Goal: Entertainment & Leisure: Consume media (video, audio)

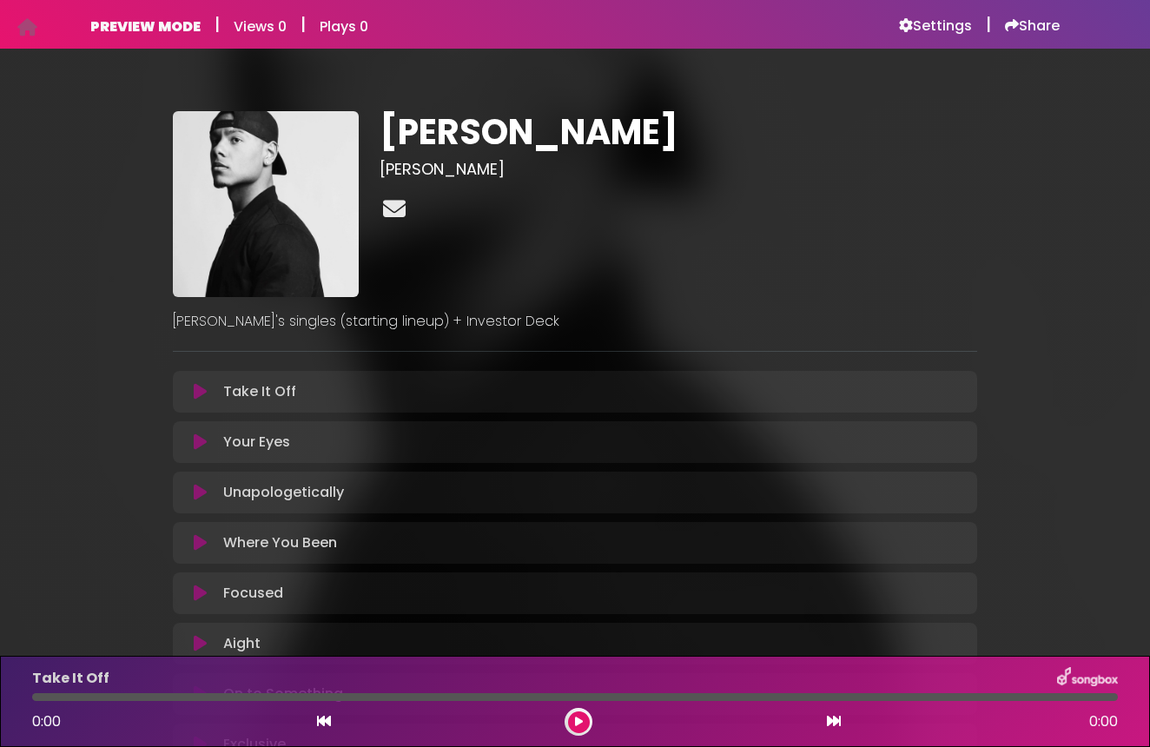
click at [407, 219] on link at bounding box center [395, 210] width 30 height 34
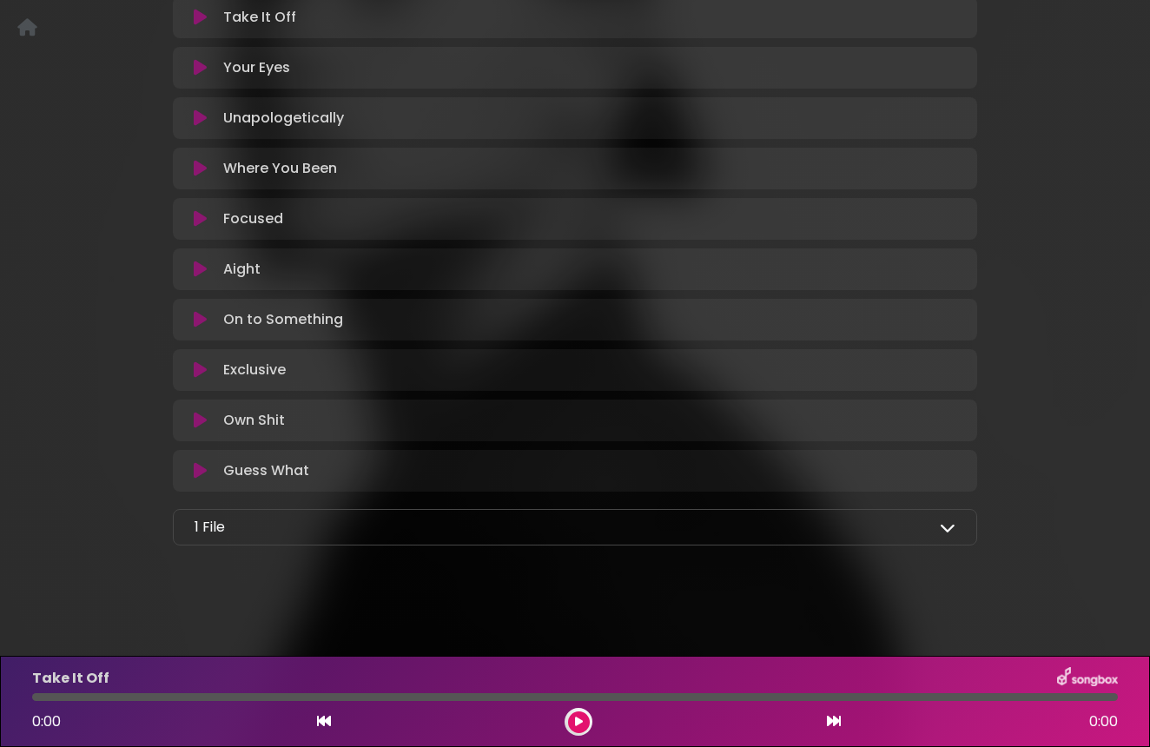
scroll to position [374, 0]
click at [575, 533] on div "1 File" at bounding box center [575, 527] width 761 height 21
click at [858, 536] on div "1 File" at bounding box center [575, 527] width 761 height 21
click at [943, 529] on icon at bounding box center [948, 528] width 16 height 16
click at [946, 524] on icon at bounding box center [948, 528] width 16 height 16
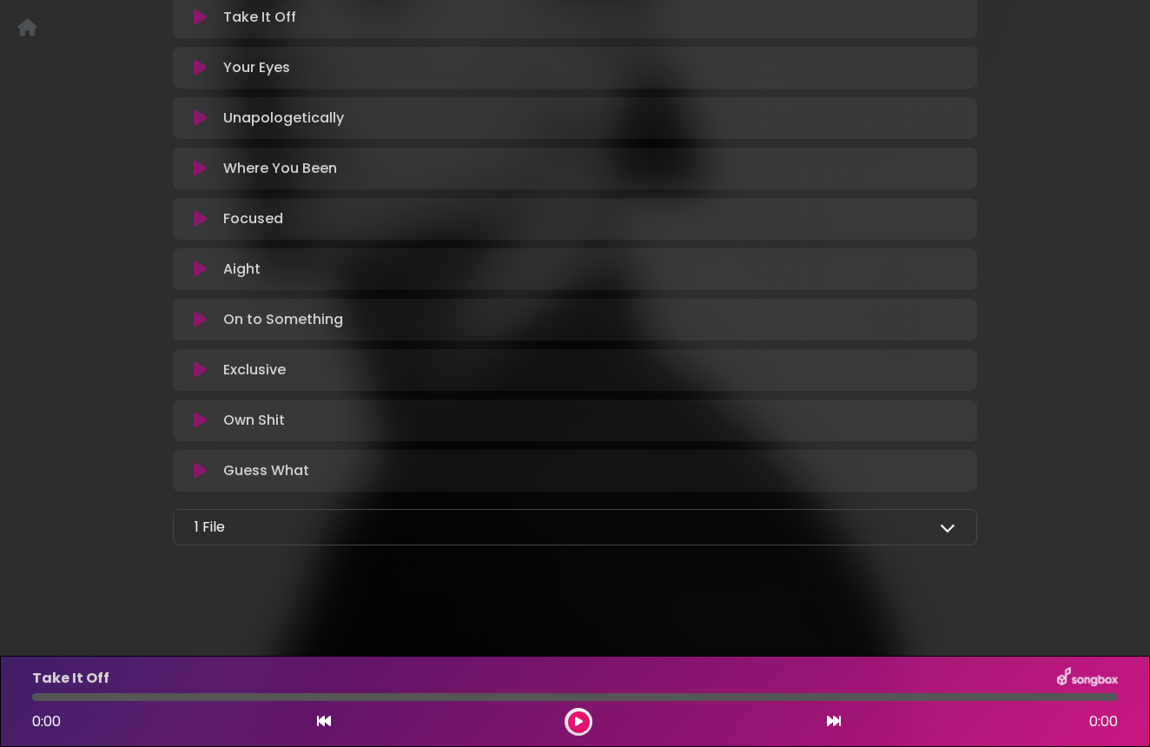
click at [946, 524] on icon at bounding box center [948, 528] width 16 height 16
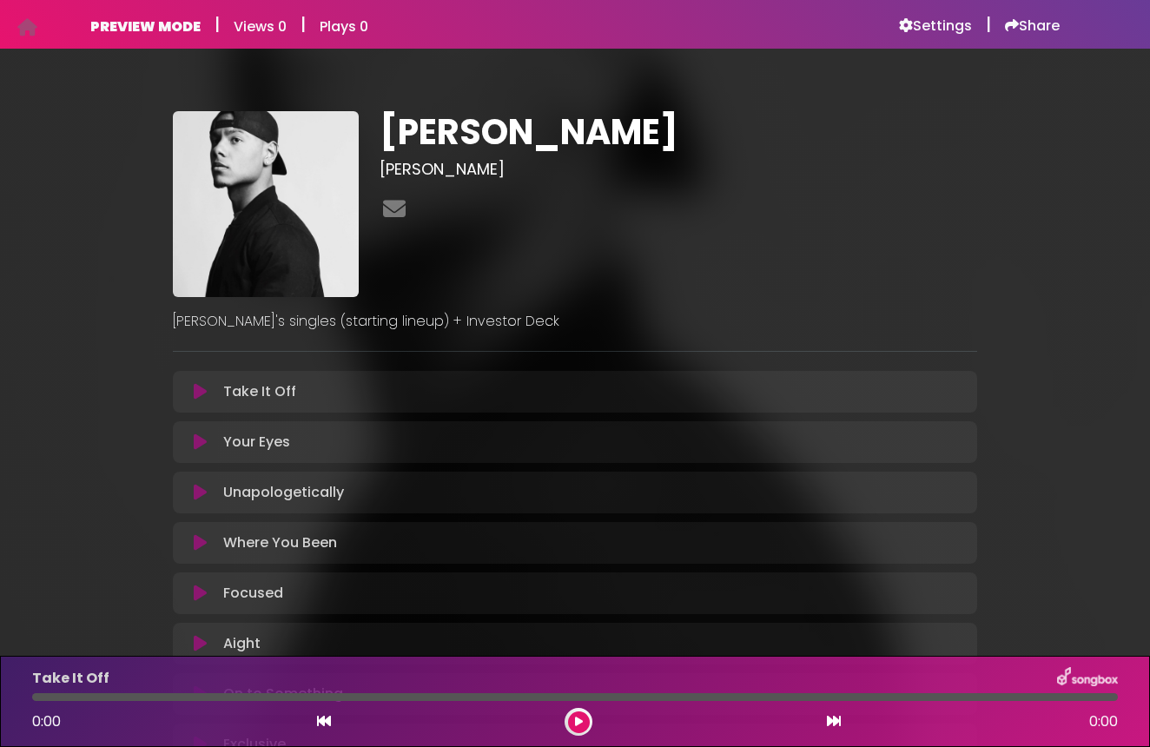
scroll to position [0, 0]
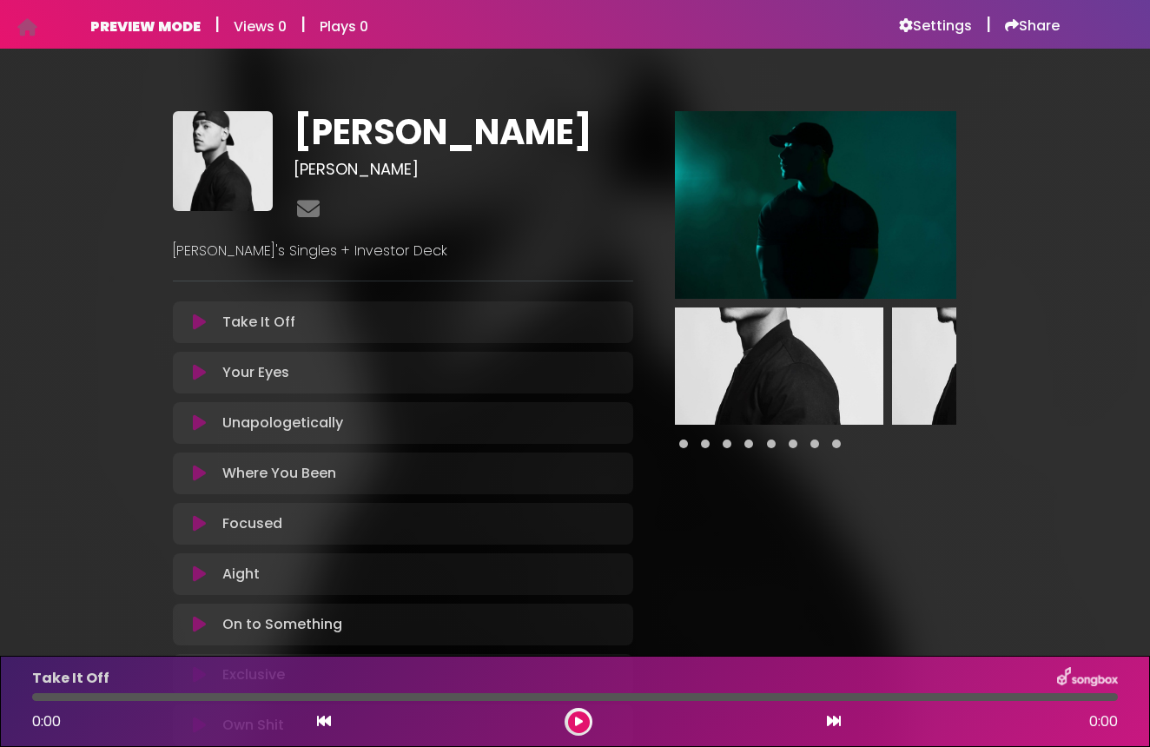
click at [696, 436] on div at bounding box center [815, 444] width 281 height 21
click at [699, 441] on div at bounding box center [815, 444] width 281 height 21
click at [704, 445] on span at bounding box center [705, 444] width 9 height 9
click at [732, 448] on div at bounding box center [815, 444] width 281 height 21
click at [723, 447] on span at bounding box center [727, 444] width 9 height 9
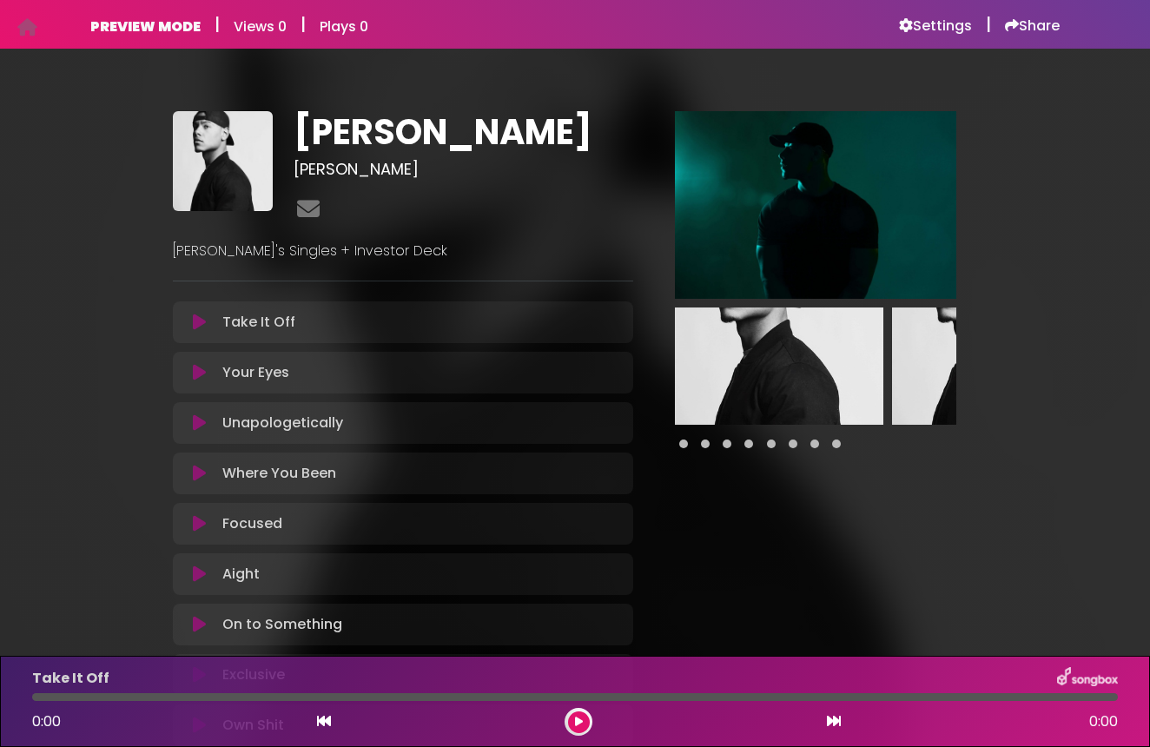
drag, startPoint x: 750, startPoint y: 455, endPoint x: 565, endPoint y: 493, distance: 189.0
click at [633, 474] on div "Tyler Kristian Tyler Kristian ×" at bounding box center [574, 484] width 825 height 747
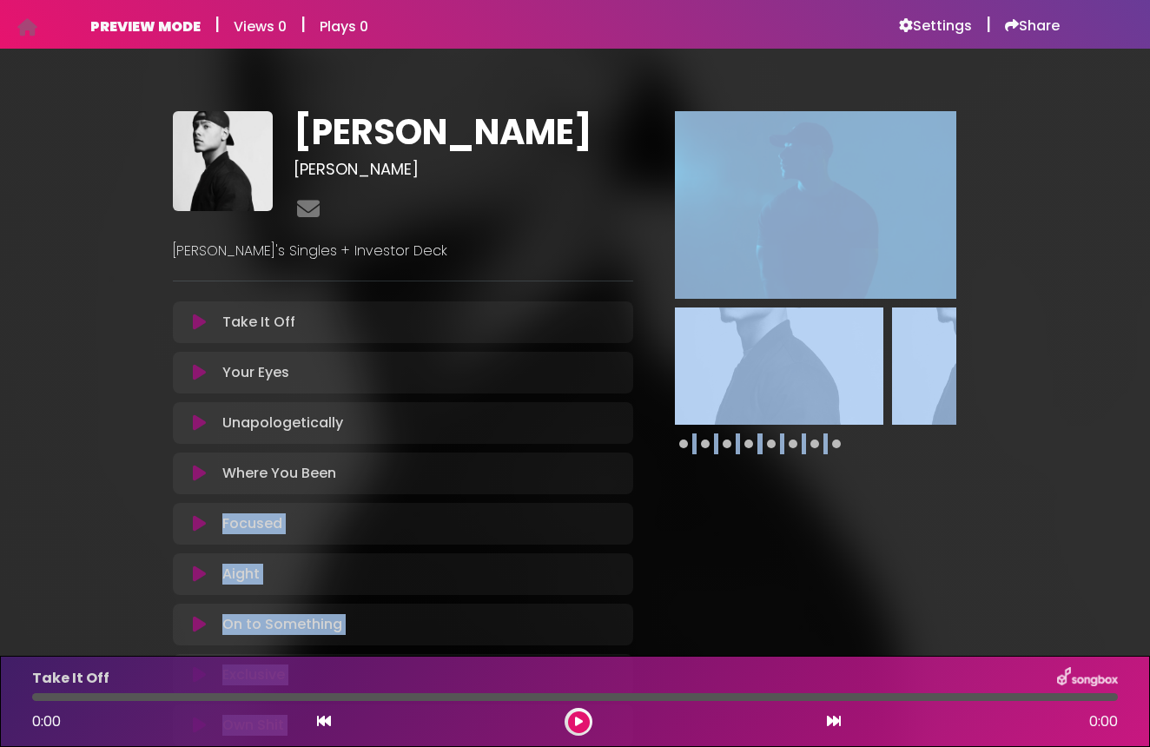
click at [708, 497] on div at bounding box center [816, 484] width 344 height 747
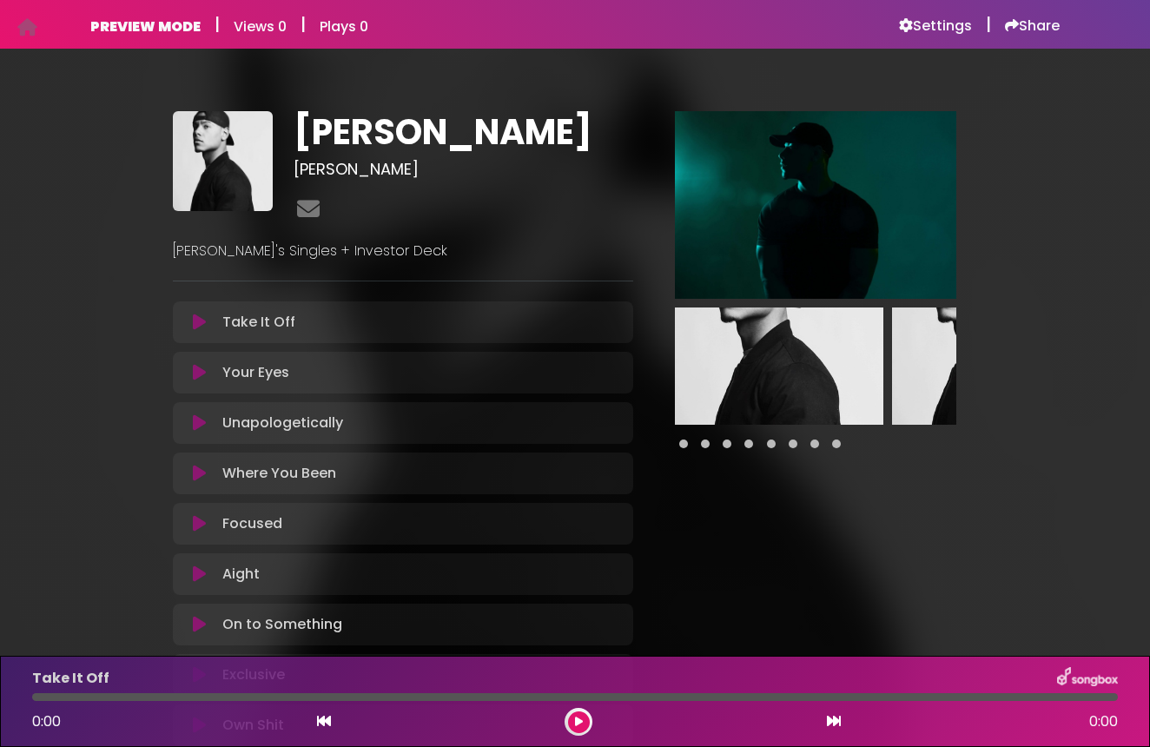
click at [805, 261] on img at bounding box center [815, 205] width 281 height 188
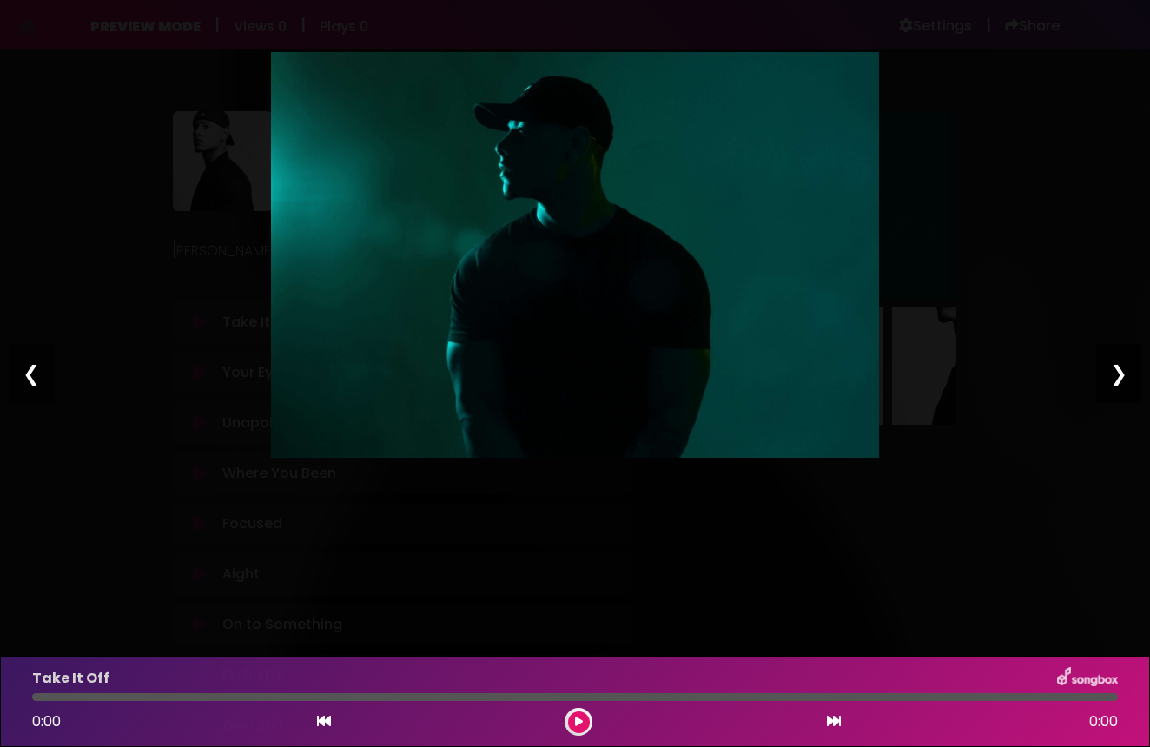
click at [1122, 369] on div "❯" at bounding box center [1118, 373] width 45 height 59
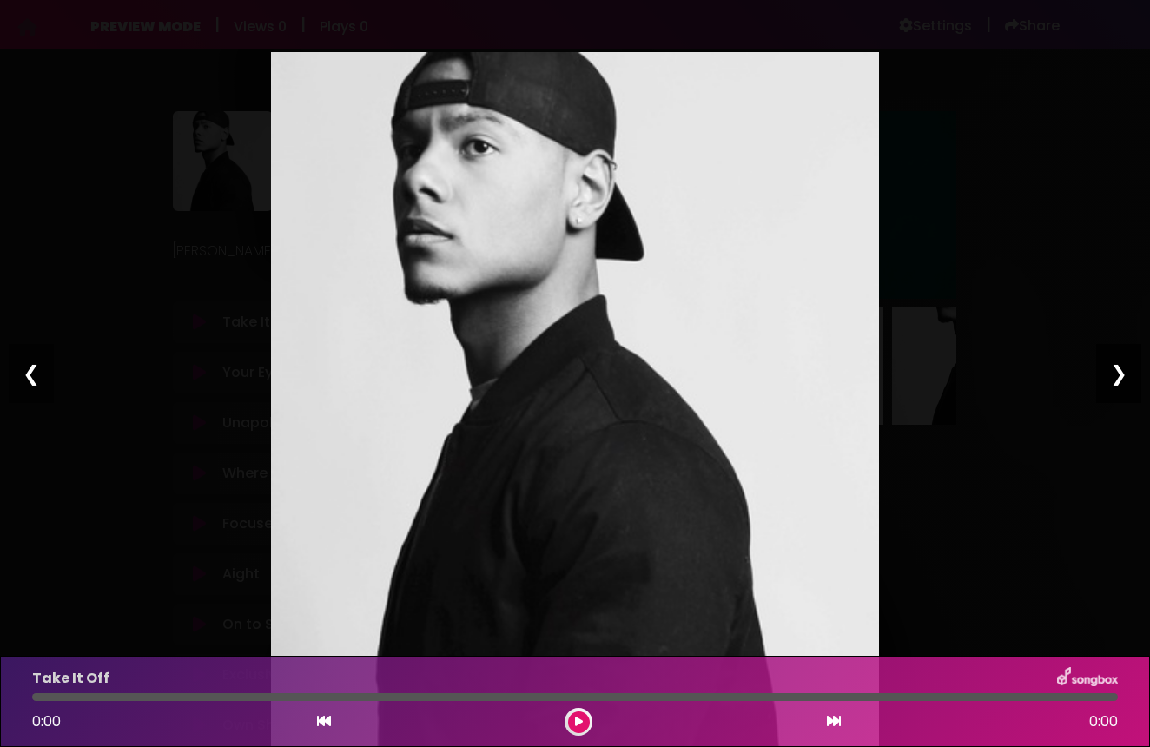
click at [1122, 369] on div "❯" at bounding box center [1118, 373] width 45 height 59
click at [1120, 380] on div "❯" at bounding box center [1118, 373] width 45 height 59
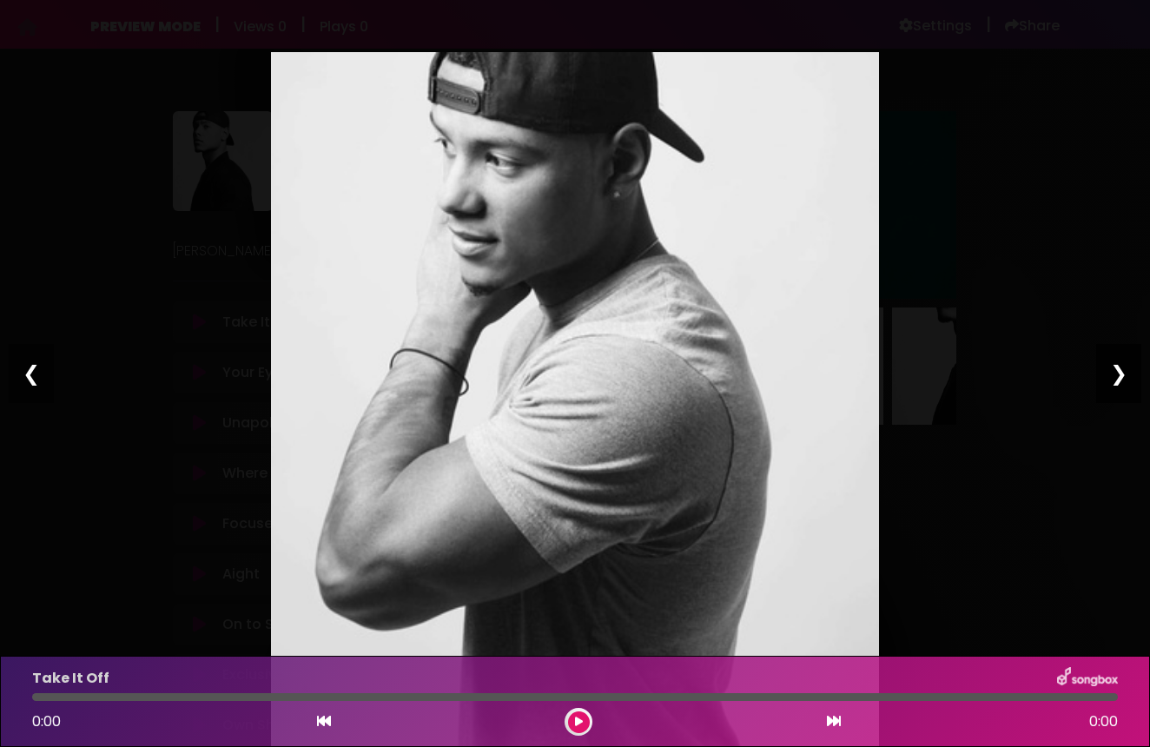
click at [1120, 380] on div "❯" at bounding box center [1118, 373] width 45 height 59
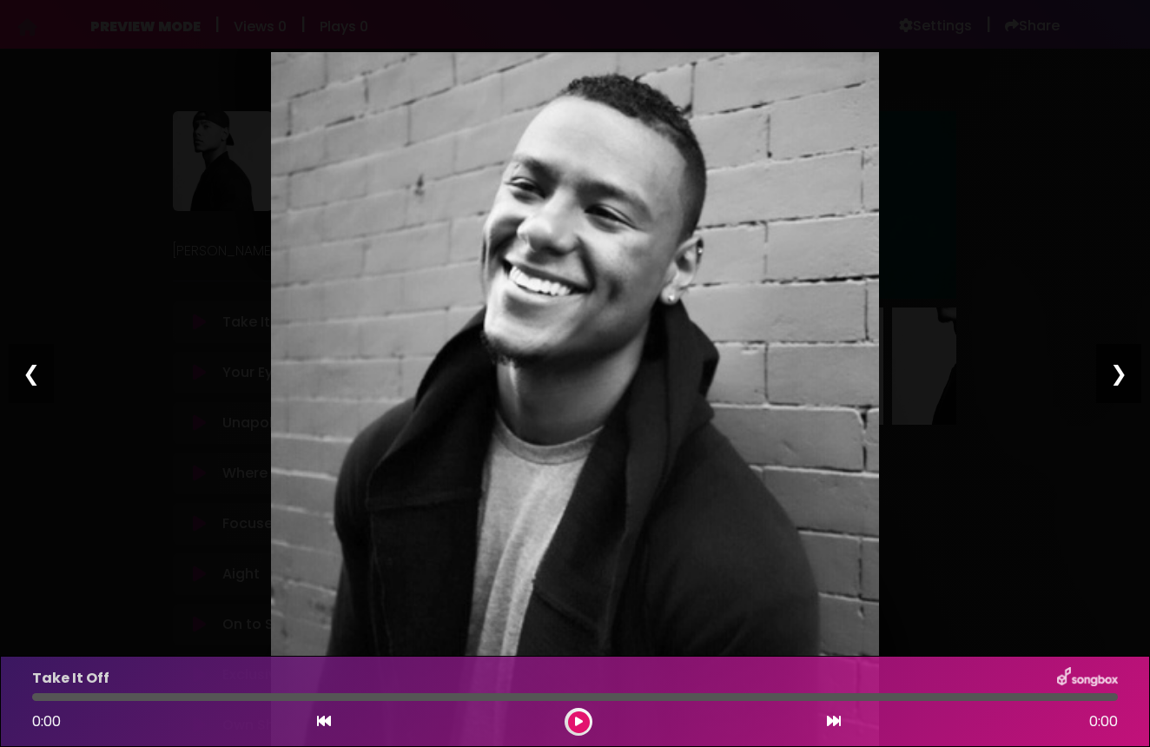
click at [1120, 380] on div "❯" at bounding box center [1118, 373] width 45 height 59
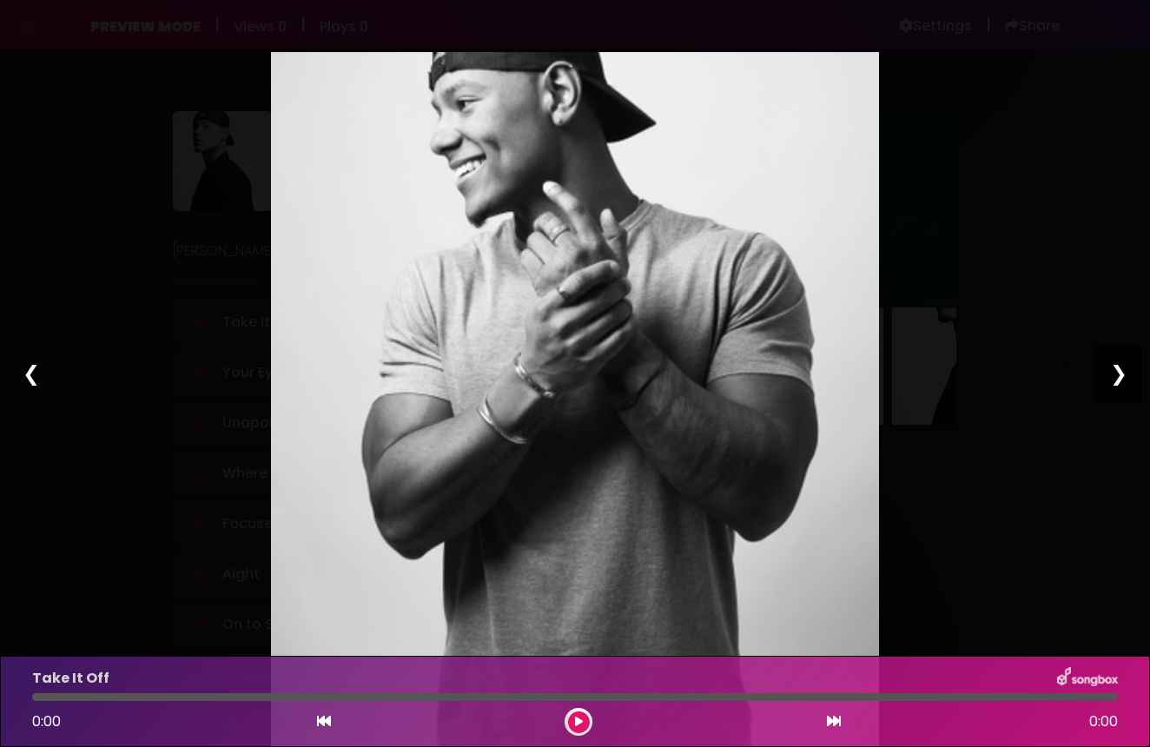
click at [1120, 380] on div "❯" at bounding box center [1118, 373] width 45 height 59
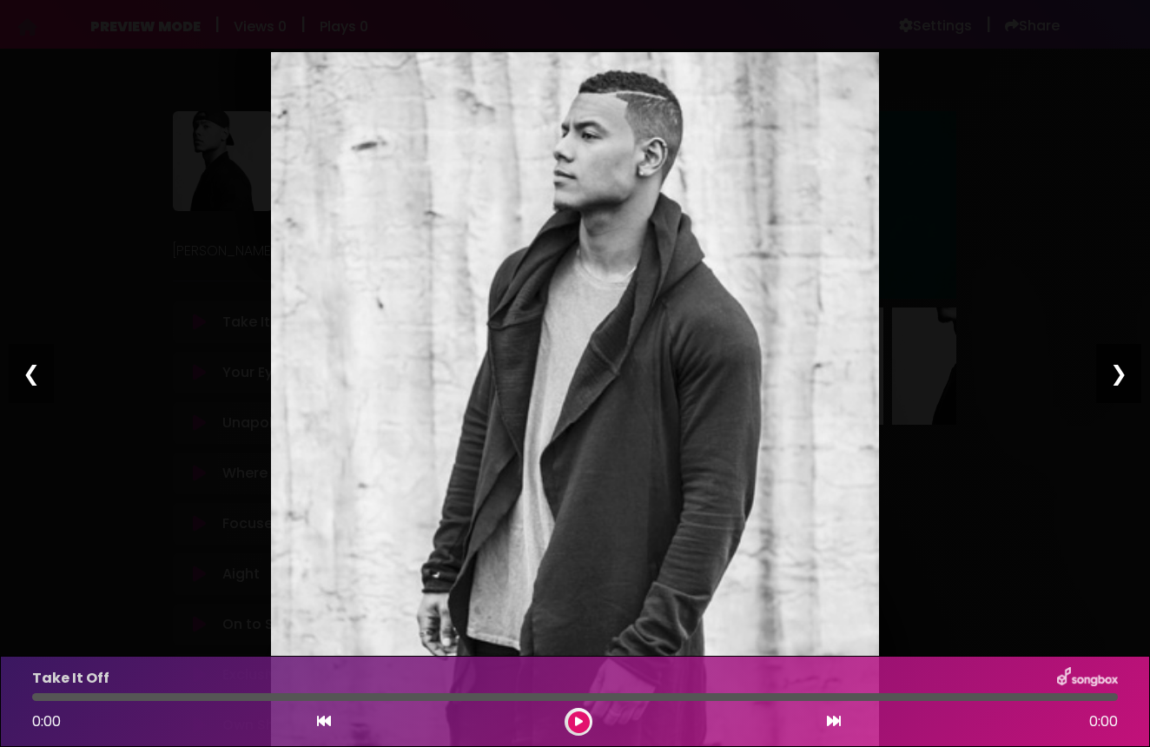
click at [1120, 380] on div "❯" at bounding box center [1118, 373] width 45 height 59
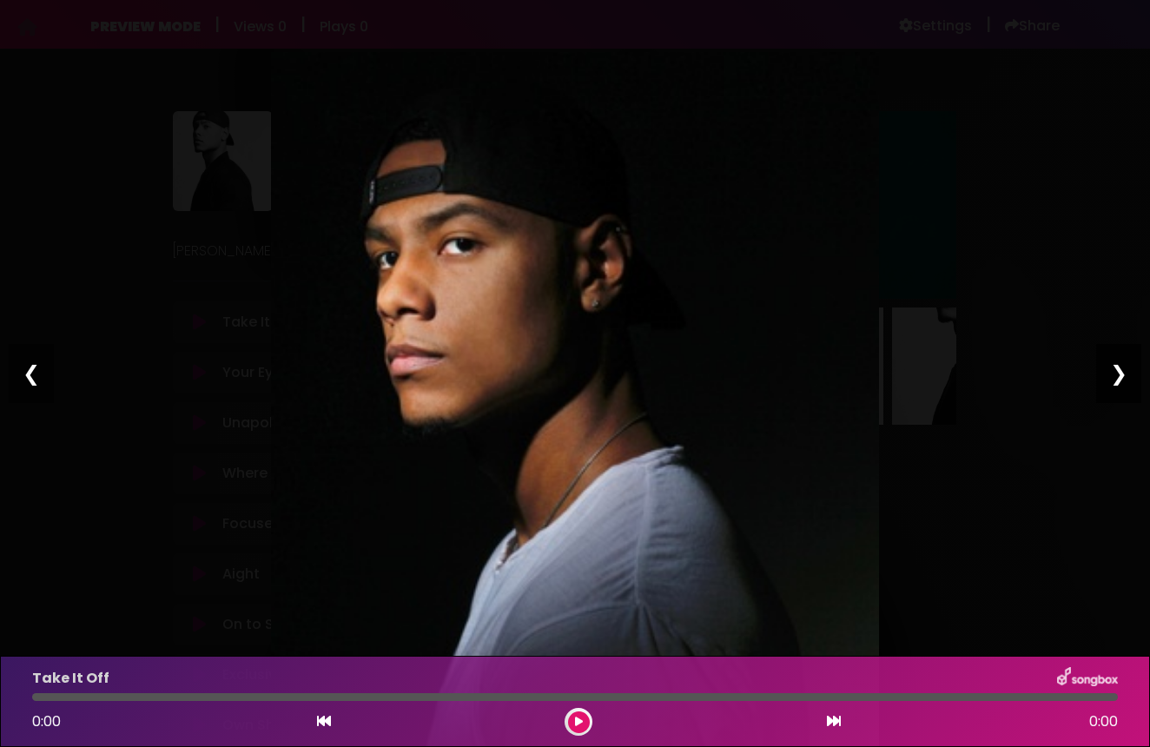
click at [1117, 376] on div "❯" at bounding box center [1118, 373] width 45 height 59
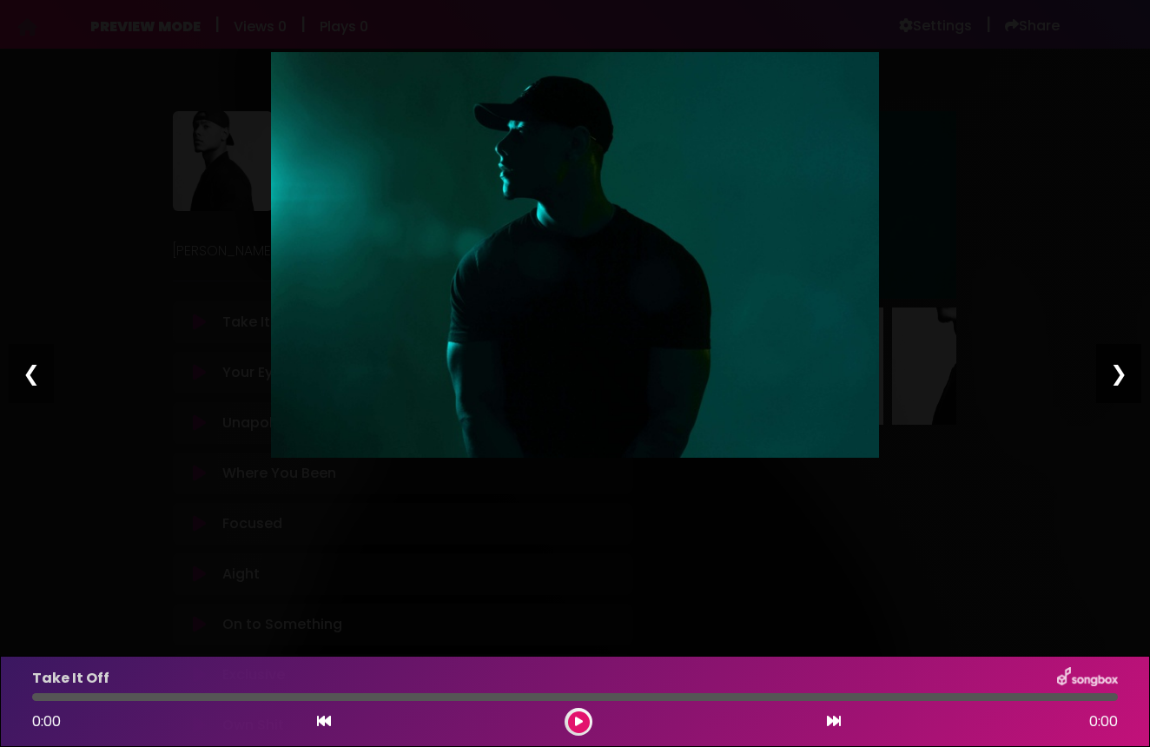
click at [1129, 376] on div "❯" at bounding box center [1118, 373] width 45 height 59
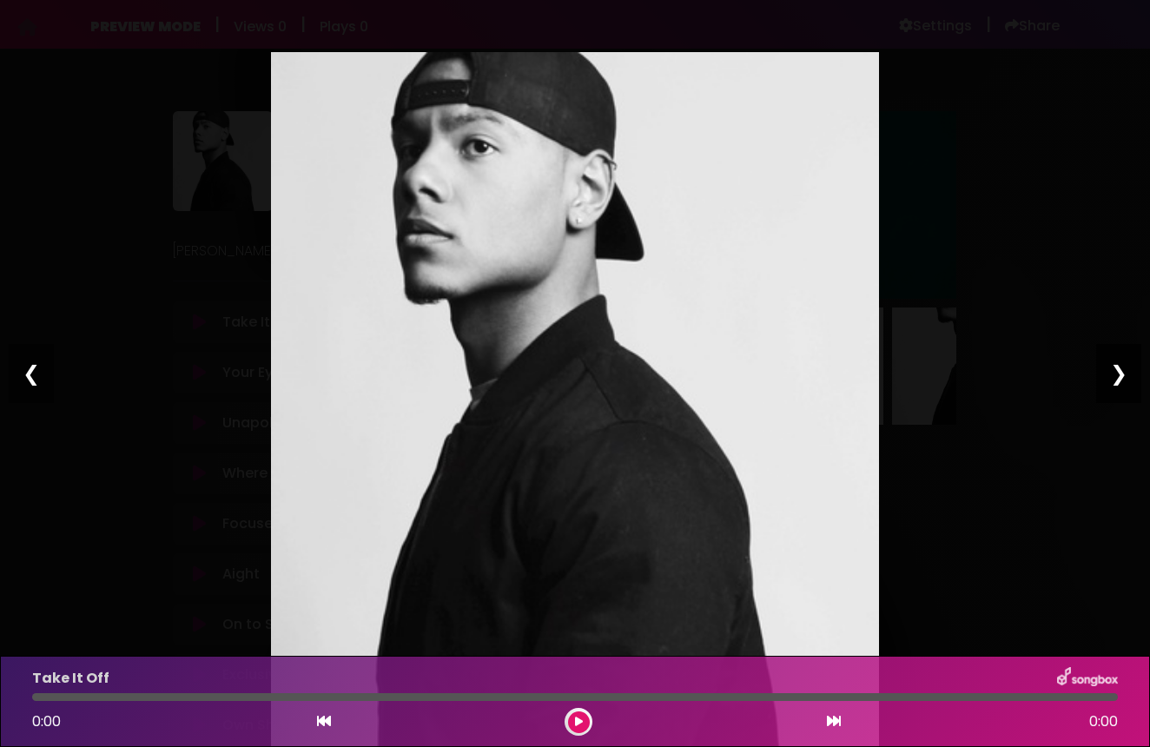
click at [1129, 376] on div "❯" at bounding box center [1118, 373] width 45 height 59
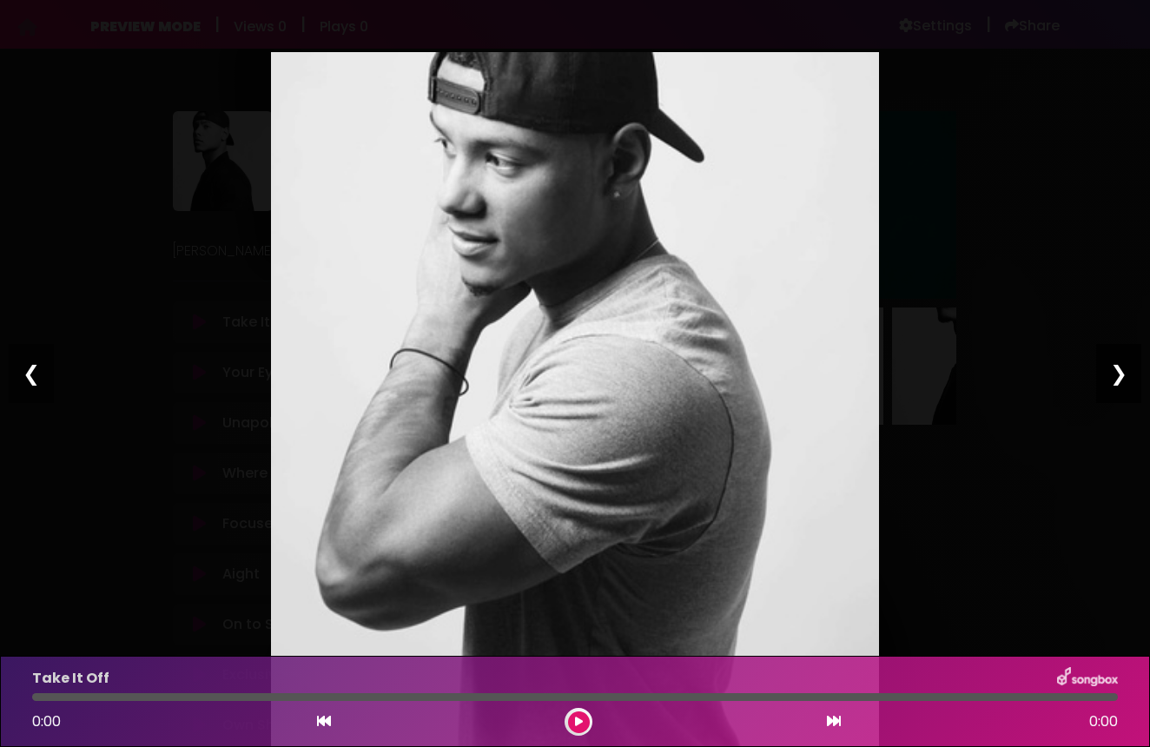
click at [1129, 376] on div "❯" at bounding box center [1118, 373] width 45 height 59
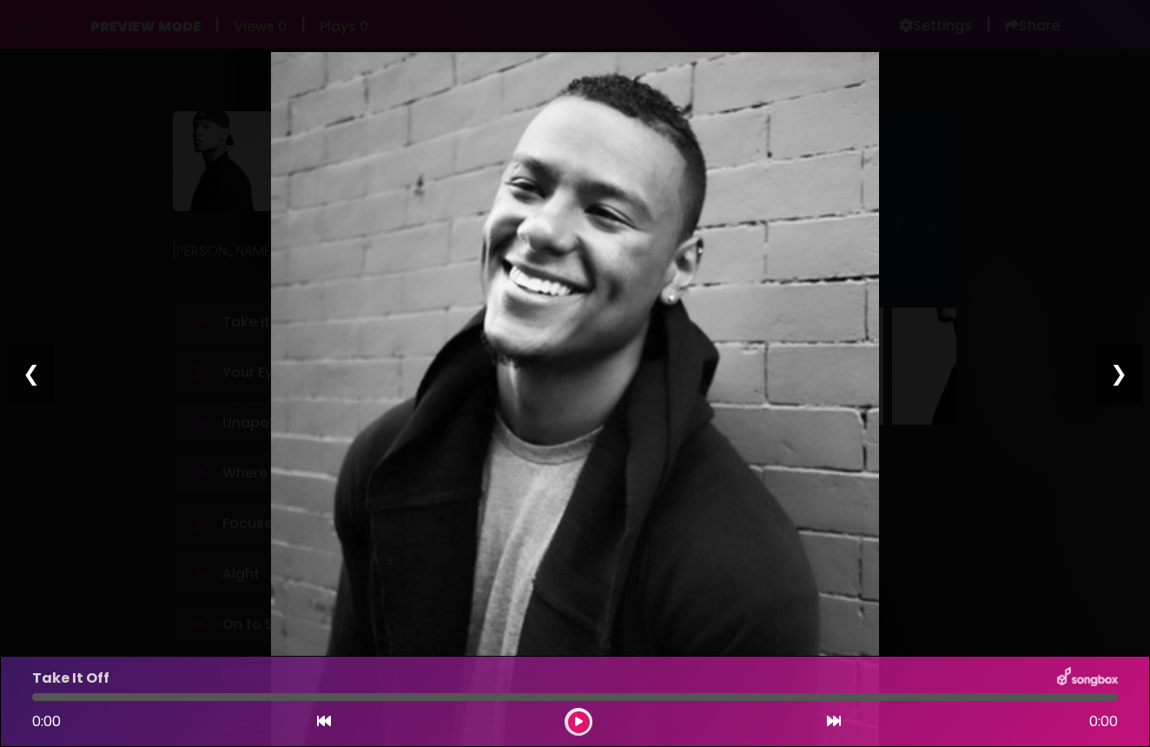
click at [1129, 376] on div "❯" at bounding box center [1118, 373] width 45 height 59
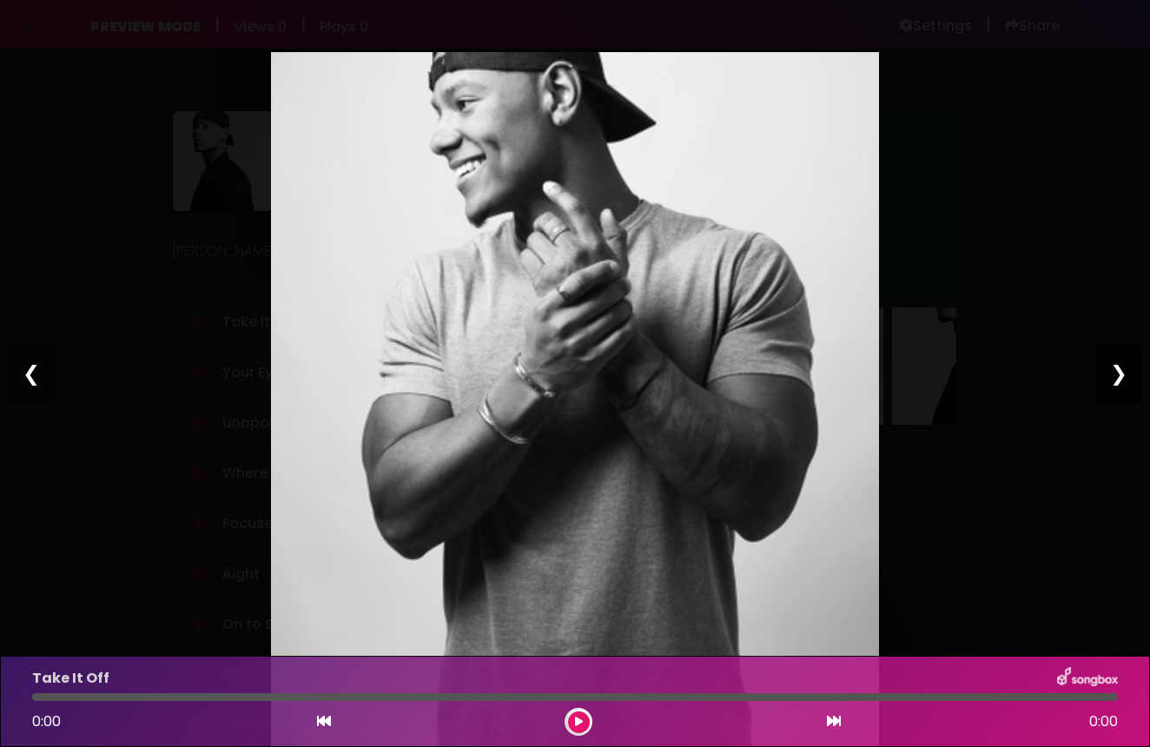
click at [1123, 381] on div "❯" at bounding box center [1118, 373] width 45 height 59
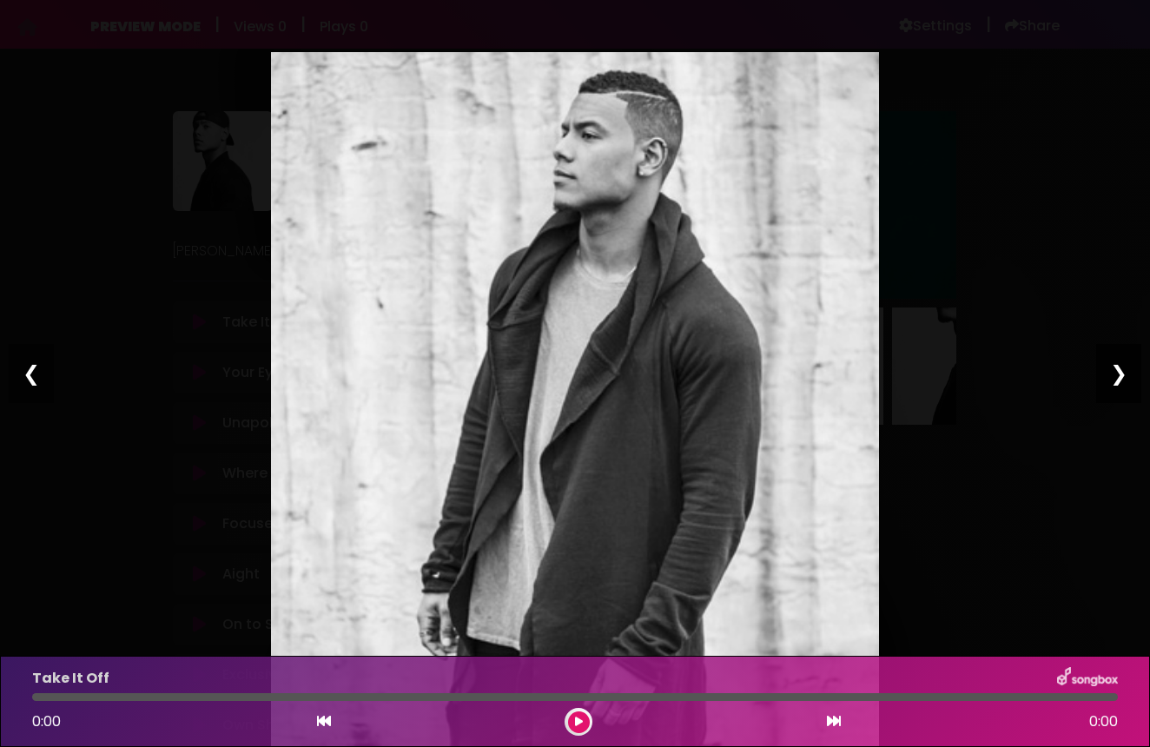
click at [1123, 381] on div "❯" at bounding box center [1118, 373] width 45 height 59
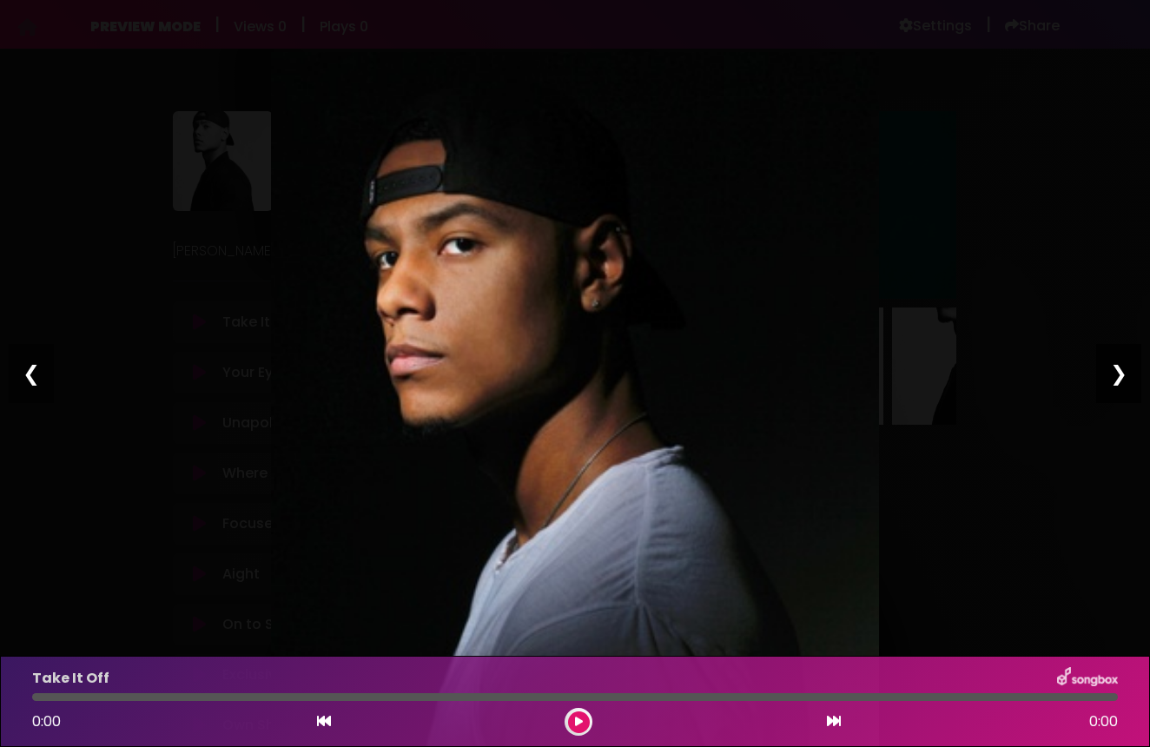
click at [1123, 381] on div "❯" at bounding box center [1118, 373] width 45 height 59
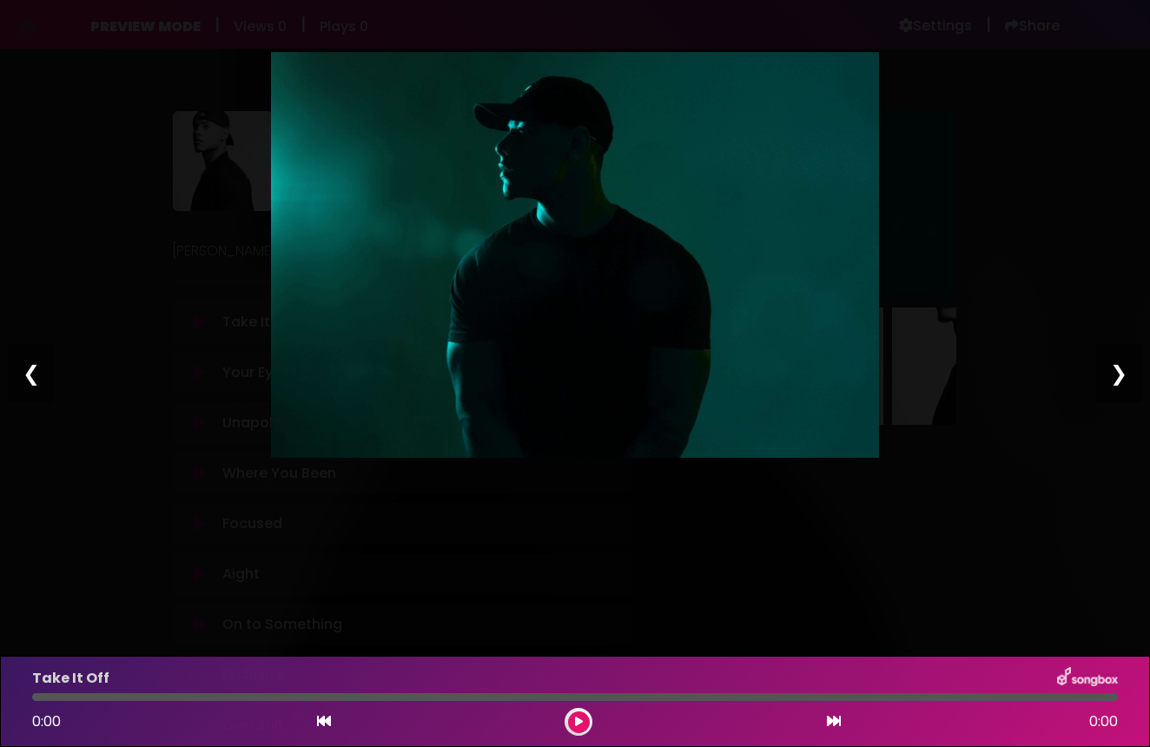
click at [178, 101] on div "Pause Play % buffered 00:00 00:00 00:00 Exit fullscreen Enter fullscreen Play ❮…" at bounding box center [575, 373] width 1150 height 747
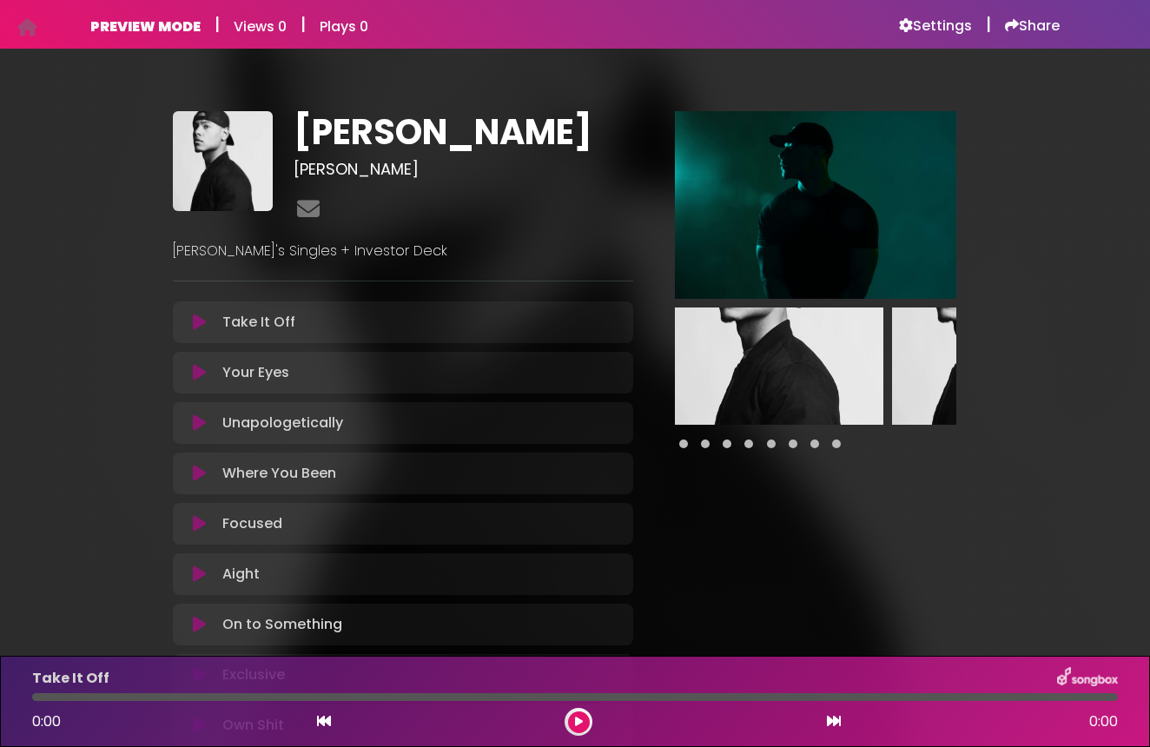
click at [201, 314] on icon at bounding box center [199, 322] width 13 height 17
click at [194, 374] on icon at bounding box center [199, 372] width 13 height 17
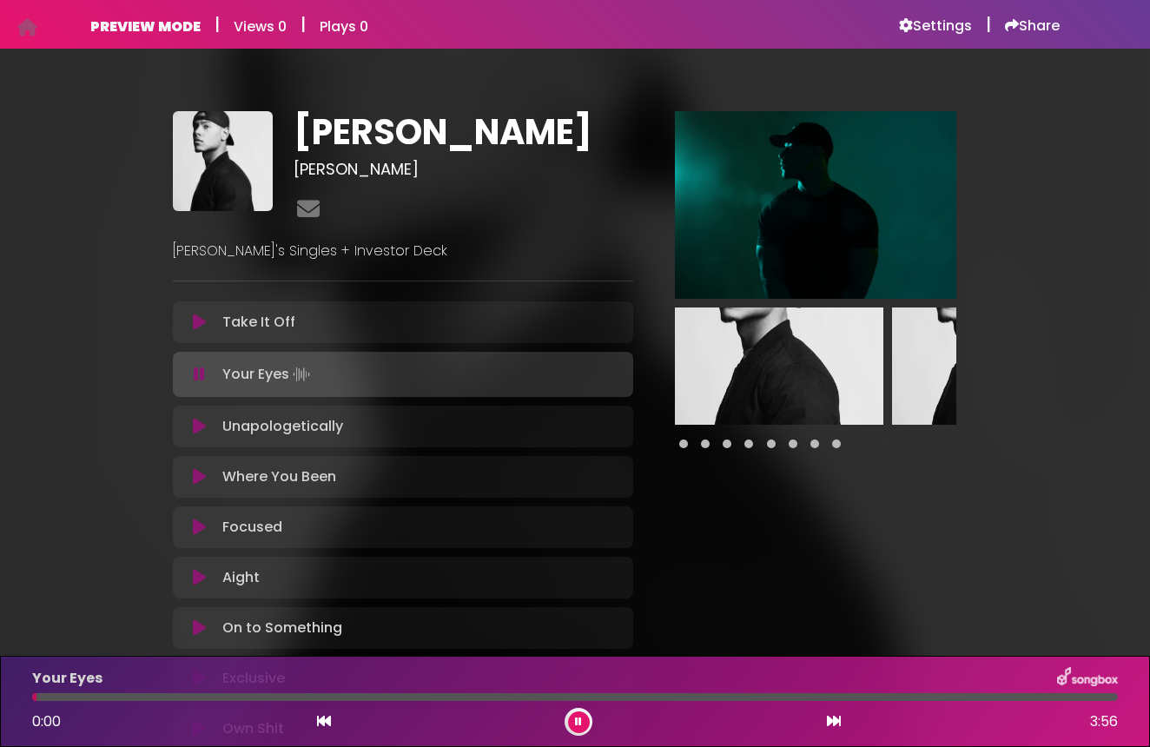
scroll to position [46, 0]
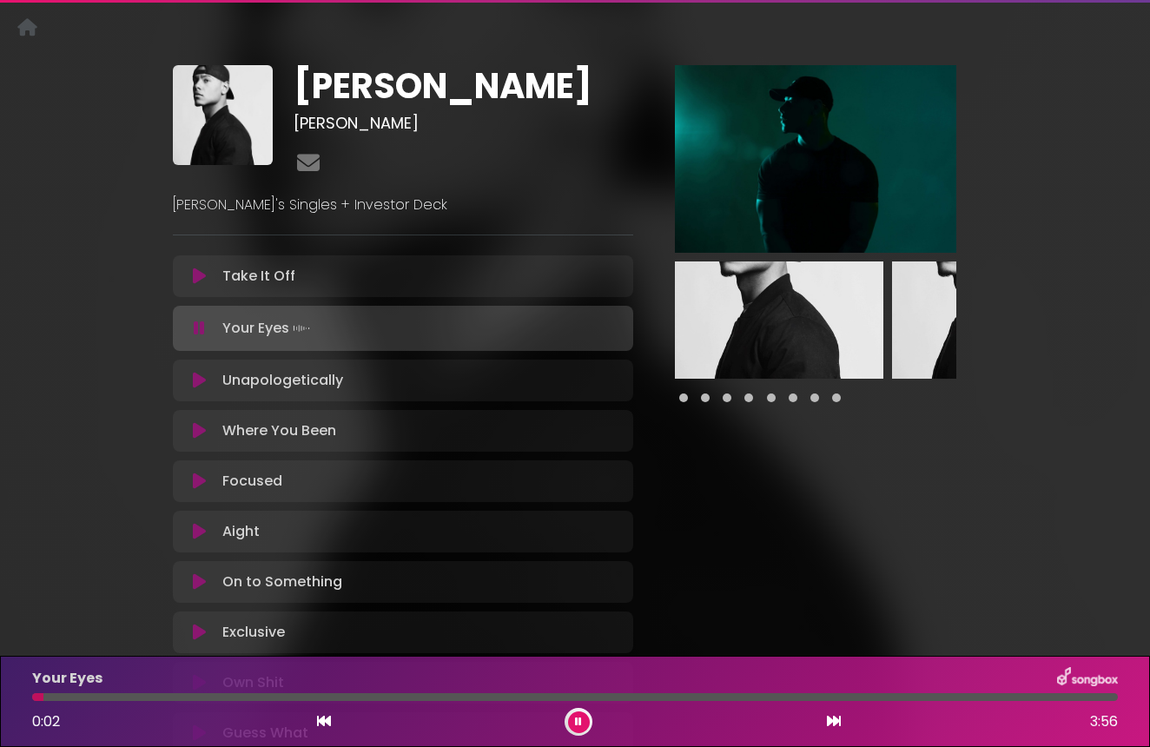
click at [200, 376] on icon at bounding box center [199, 380] width 13 height 17
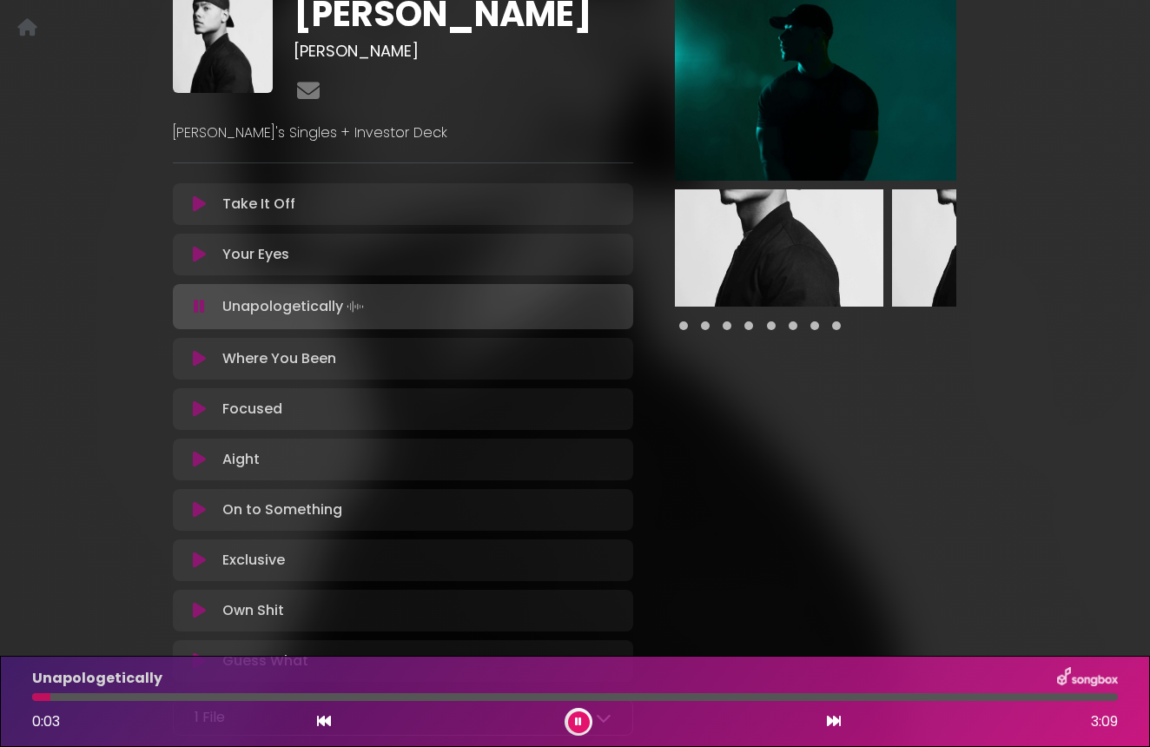
scroll to position [122, 0]
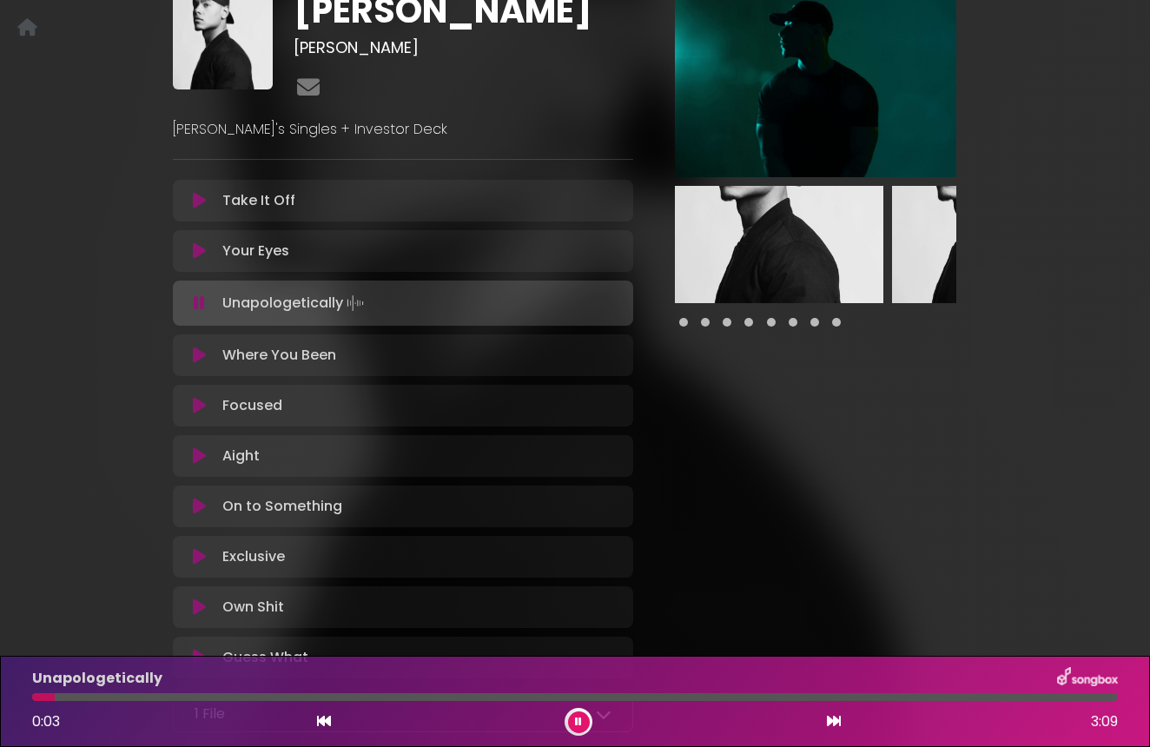
click at [201, 354] on icon at bounding box center [199, 355] width 13 height 17
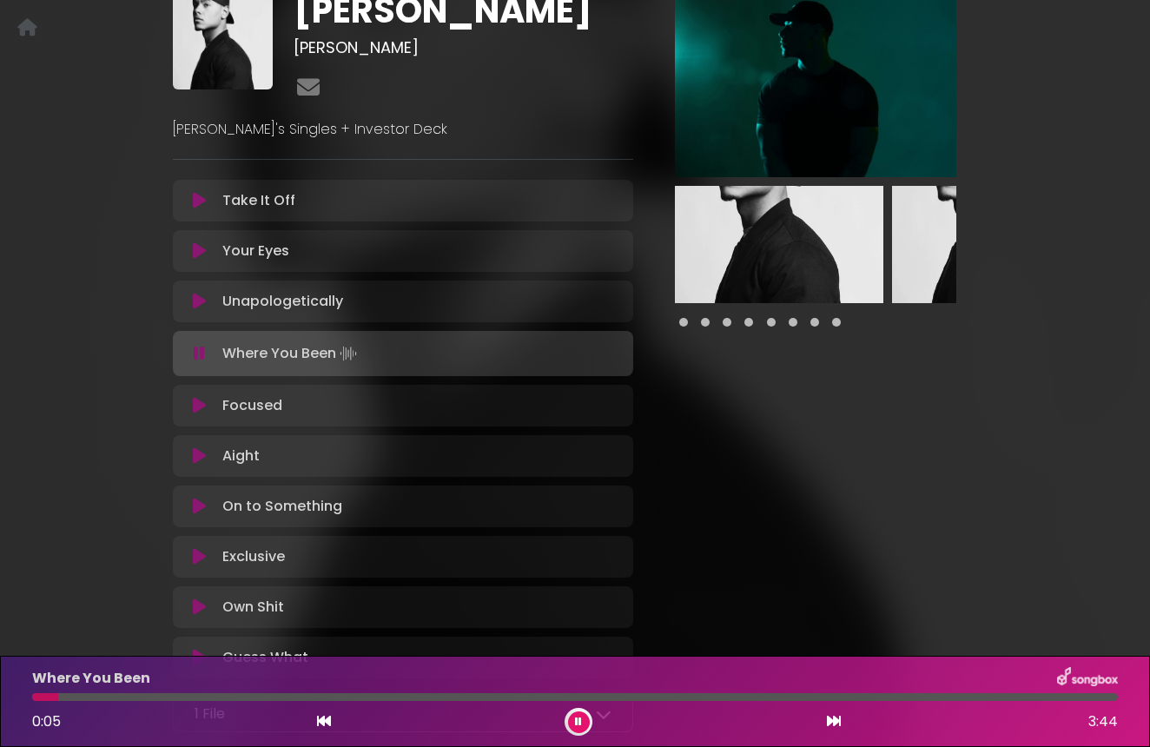
click at [195, 407] on icon at bounding box center [199, 405] width 13 height 17
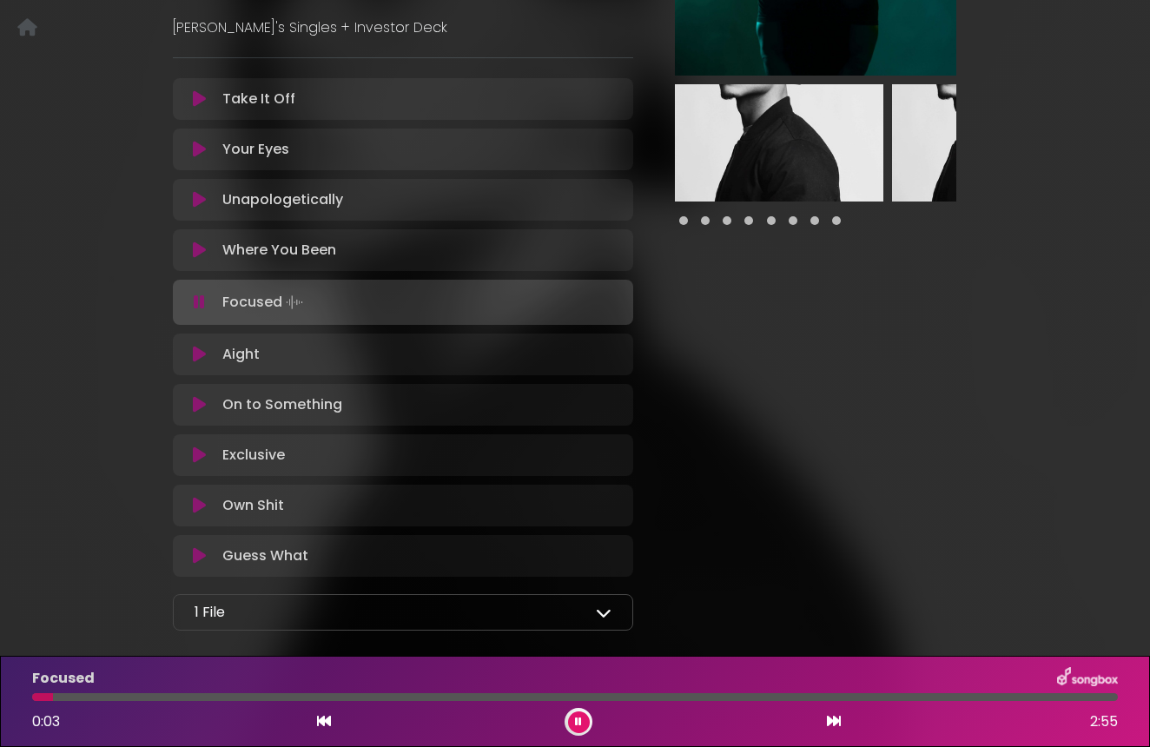
scroll to position [229, 0]
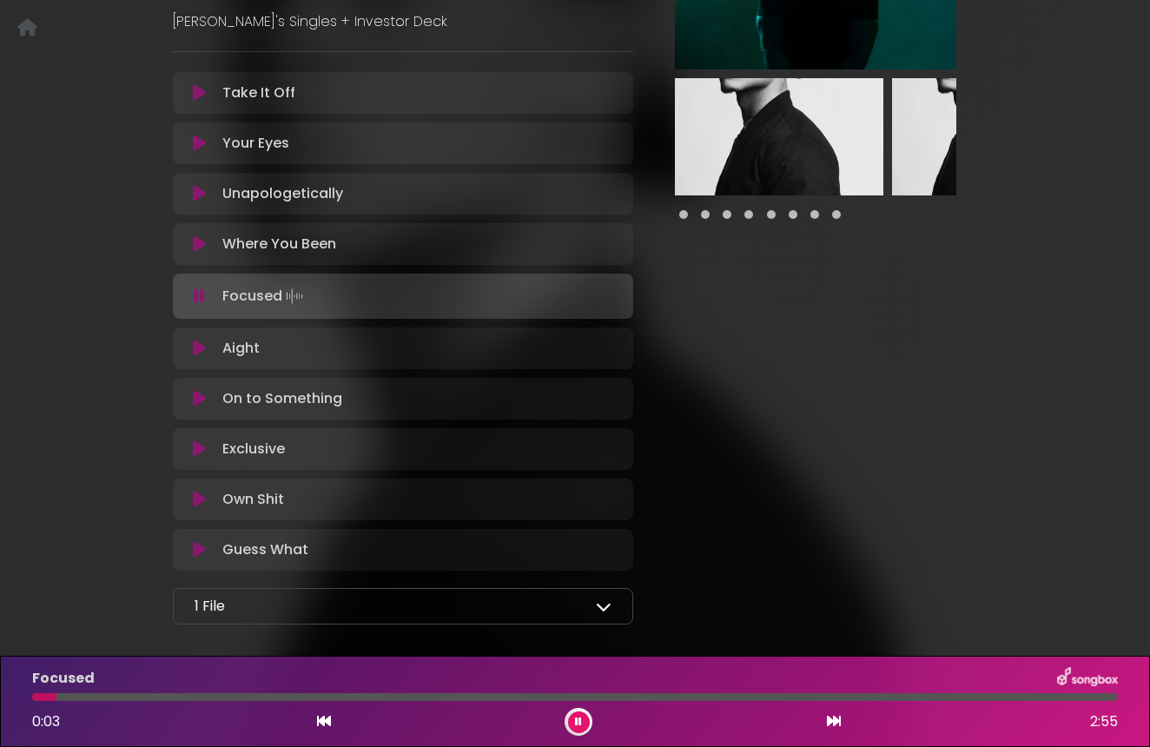
click at [193, 349] on icon at bounding box center [199, 348] width 13 height 17
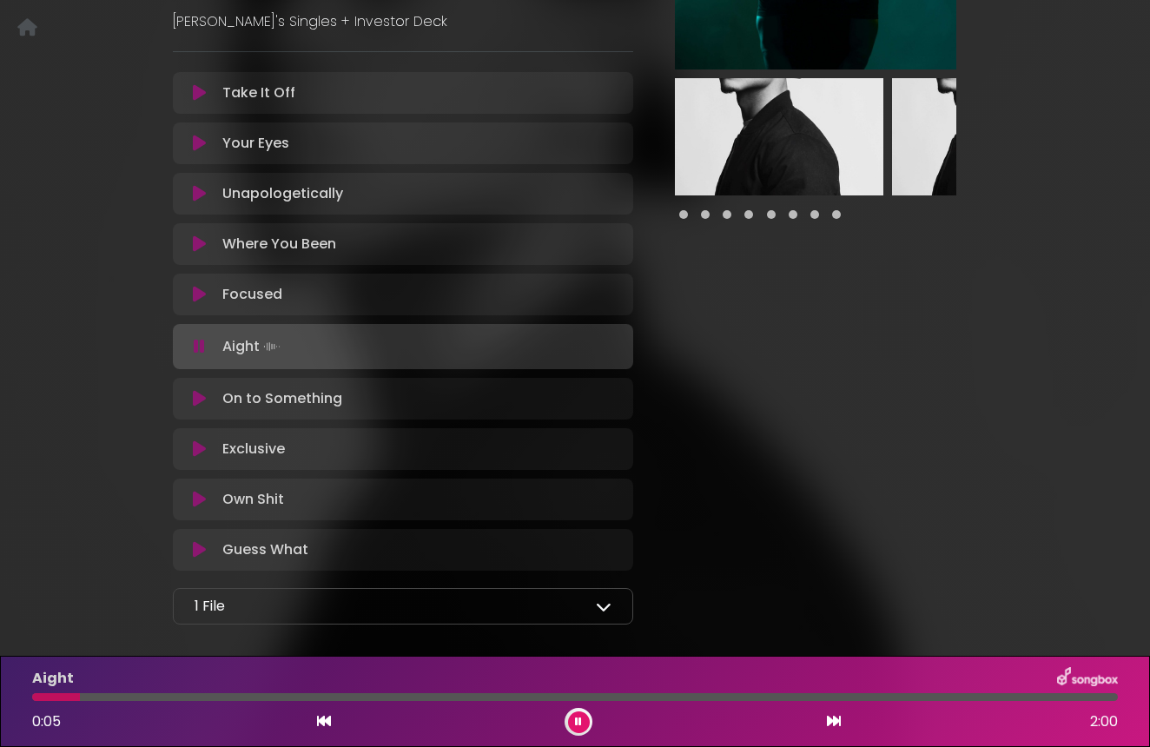
click at [203, 401] on icon at bounding box center [199, 398] width 13 height 17
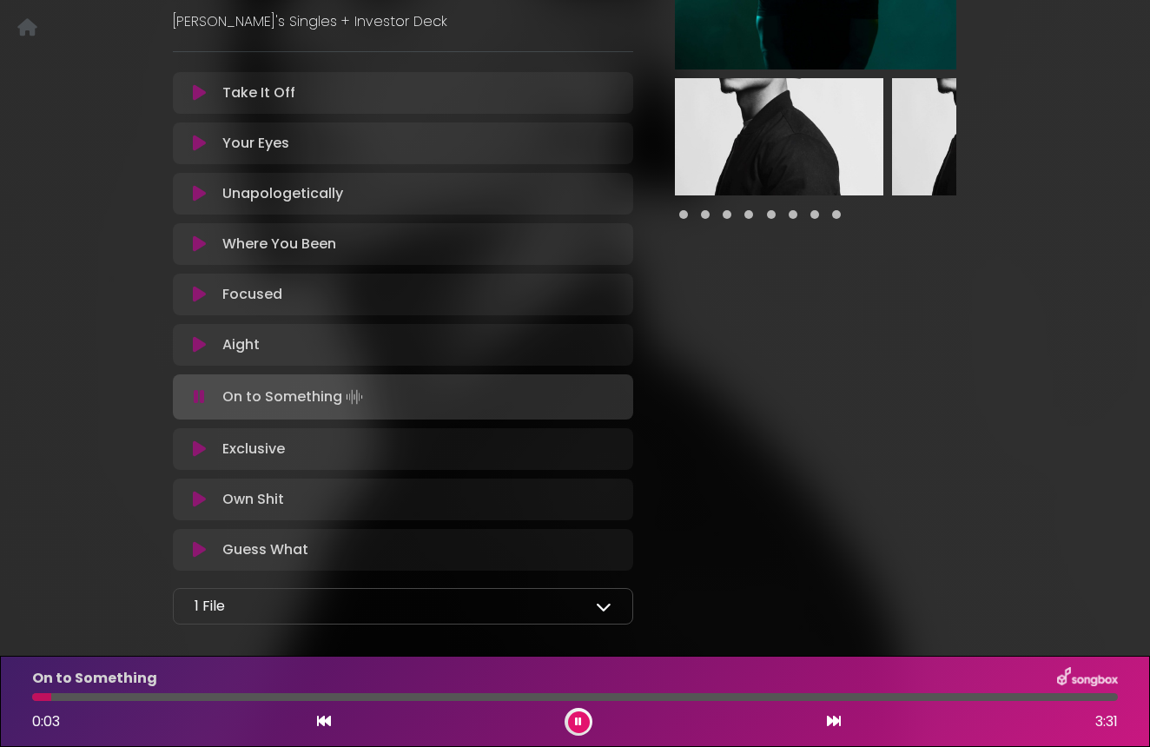
click at [193, 447] on icon at bounding box center [199, 448] width 13 height 17
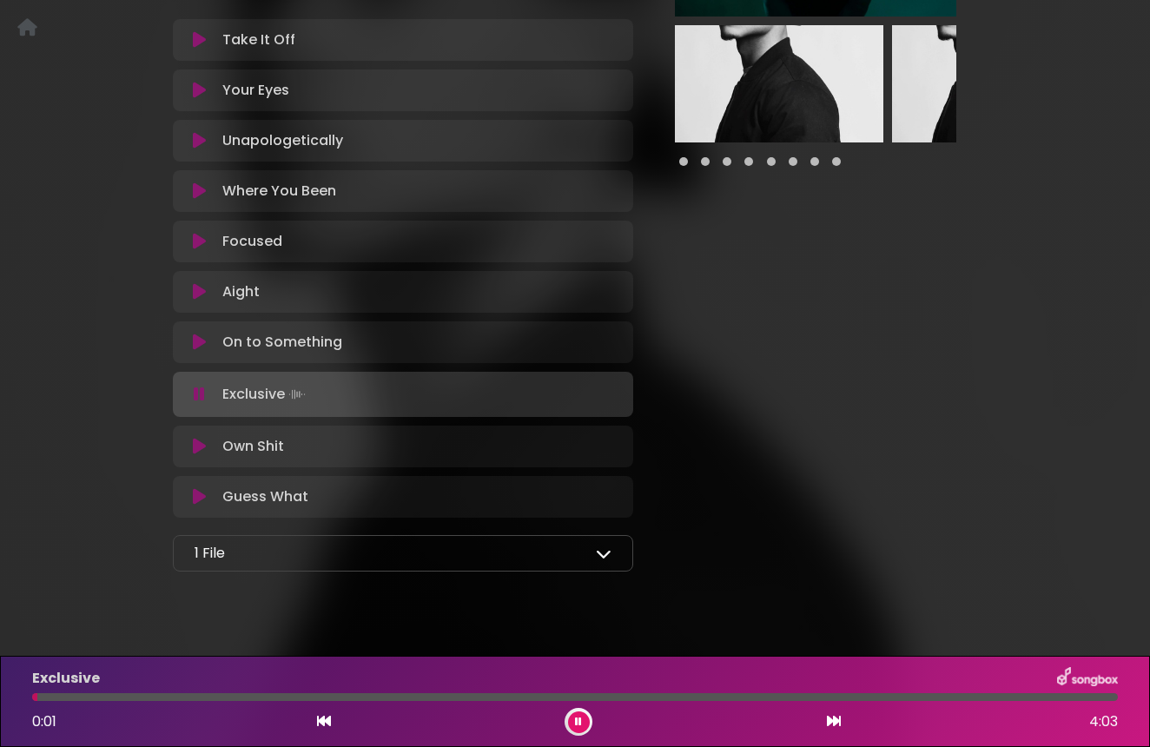
scroll to position [302, 0]
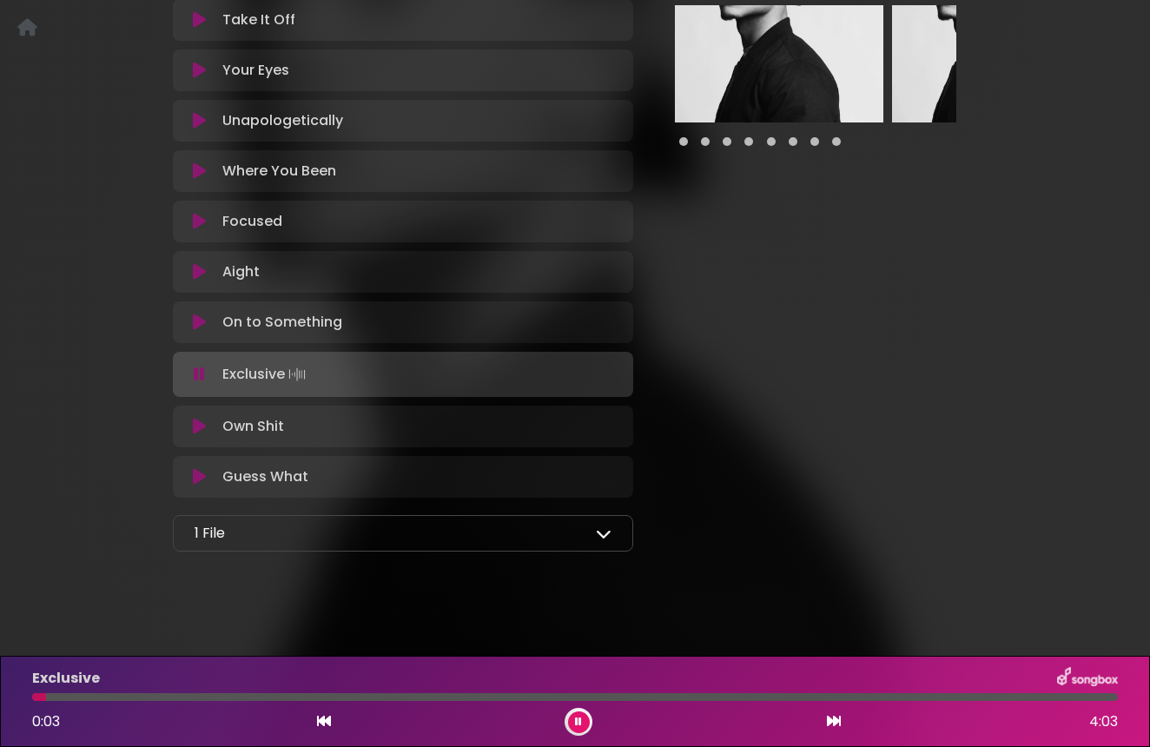
click at [111, 693] on div at bounding box center [575, 697] width 1086 height 8
click at [63, 700] on div at bounding box center [75, 697] width 87 height 8
click at [74, 699] on div at bounding box center [575, 697] width 1086 height 8
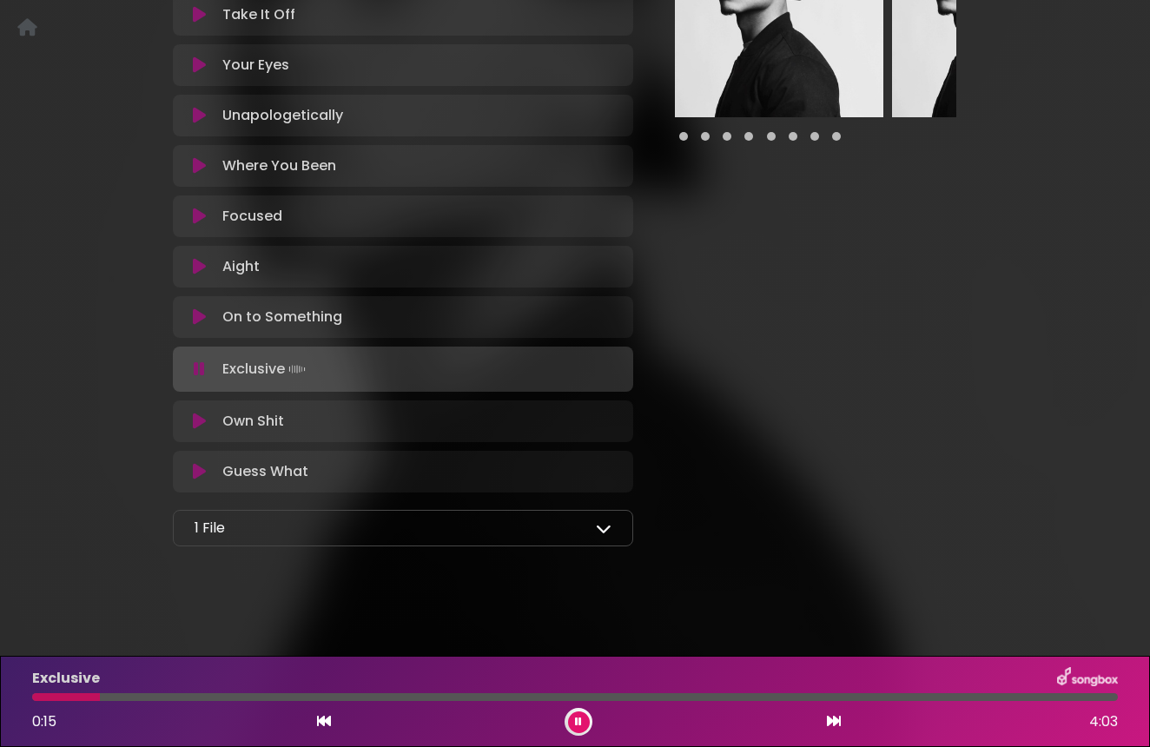
scroll to position [0, 0]
click at [201, 427] on icon at bounding box center [199, 421] width 13 height 17
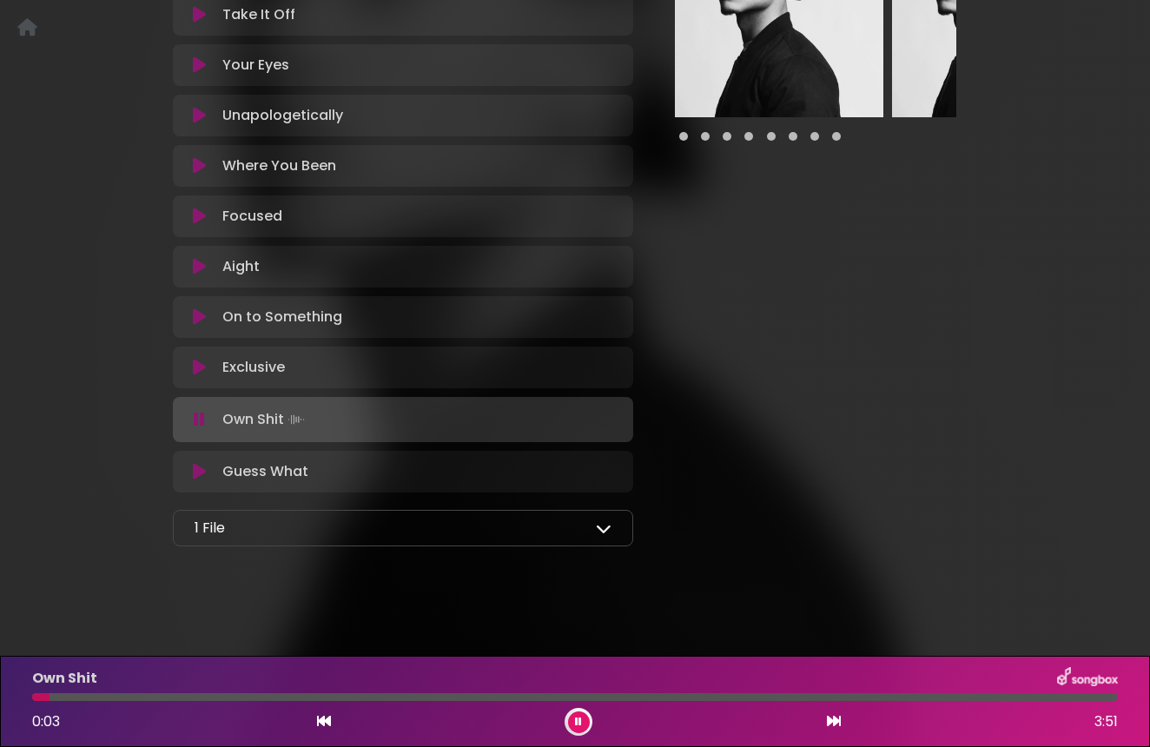
click at [59, 705] on div "Own Shit 0:03 3:51" at bounding box center [575, 701] width 1107 height 69
click at [110, 692] on div "Own Shit 0:04 3:51" at bounding box center [575, 701] width 1107 height 69
click at [110, 698] on div at bounding box center [575, 697] width 1086 height 8
click at [198, 475] on icon at bounding box center [199, 471] width 13 height 17
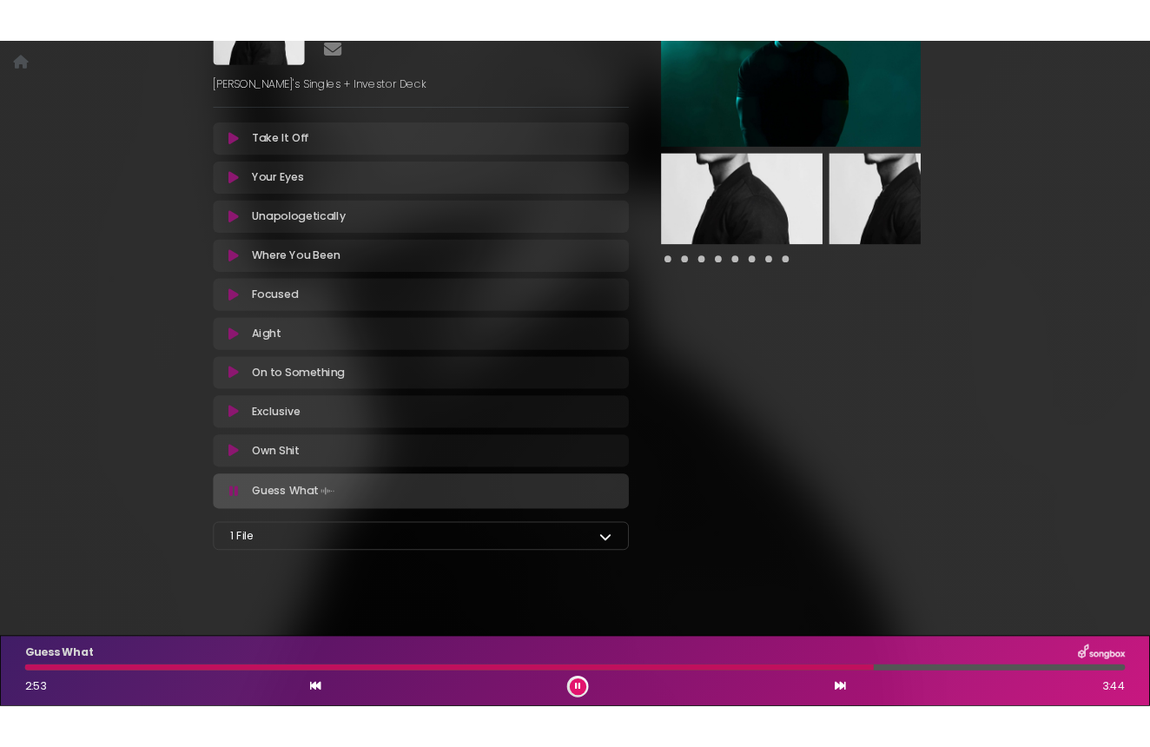
scroll to position [199, 0]
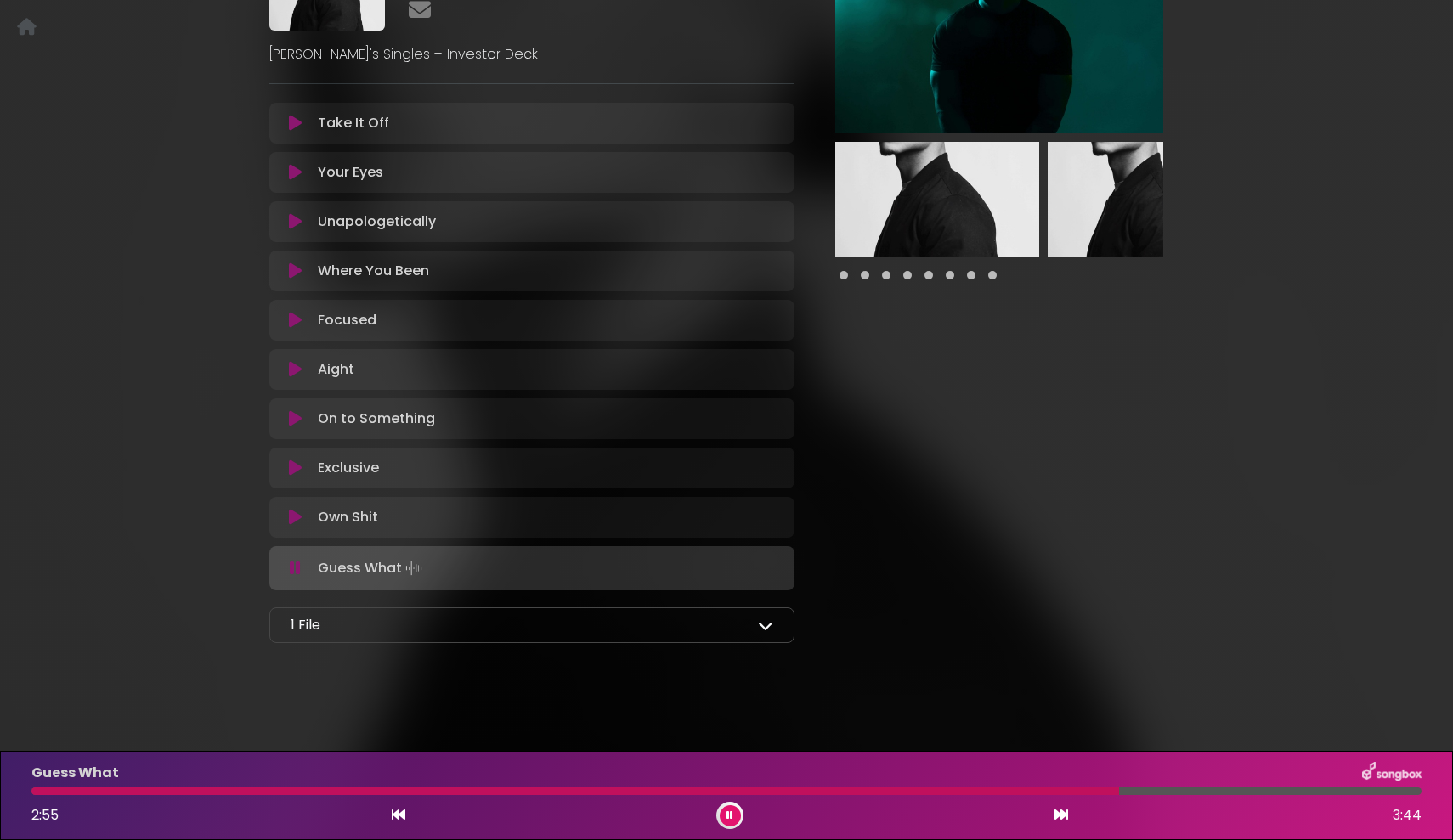
click at [759, 631] on icon at bounding box center [766, 626] width 16 height 16
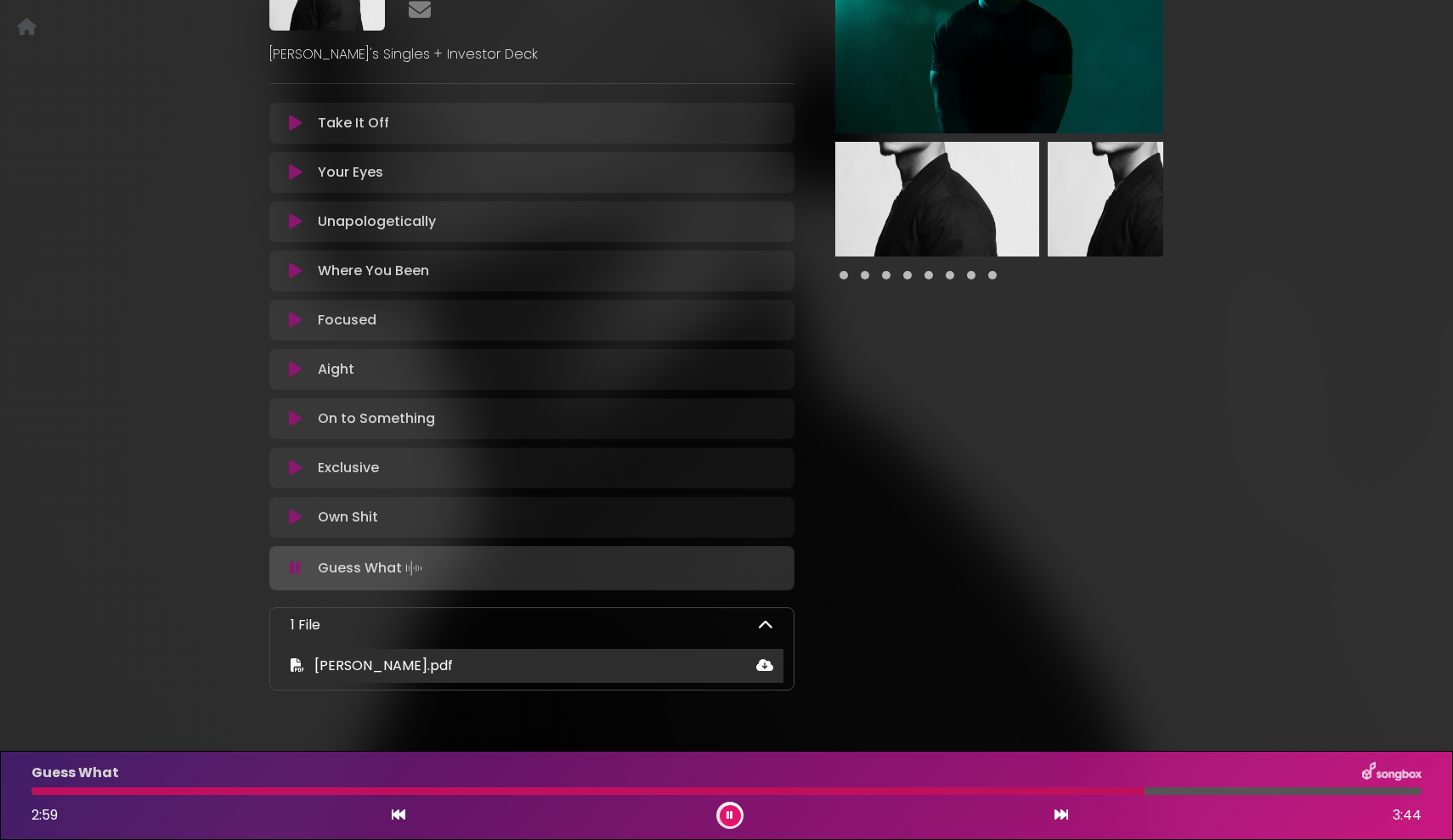
click at [766, 665] on icon at bounding box center [764, 665] width 17 height 14
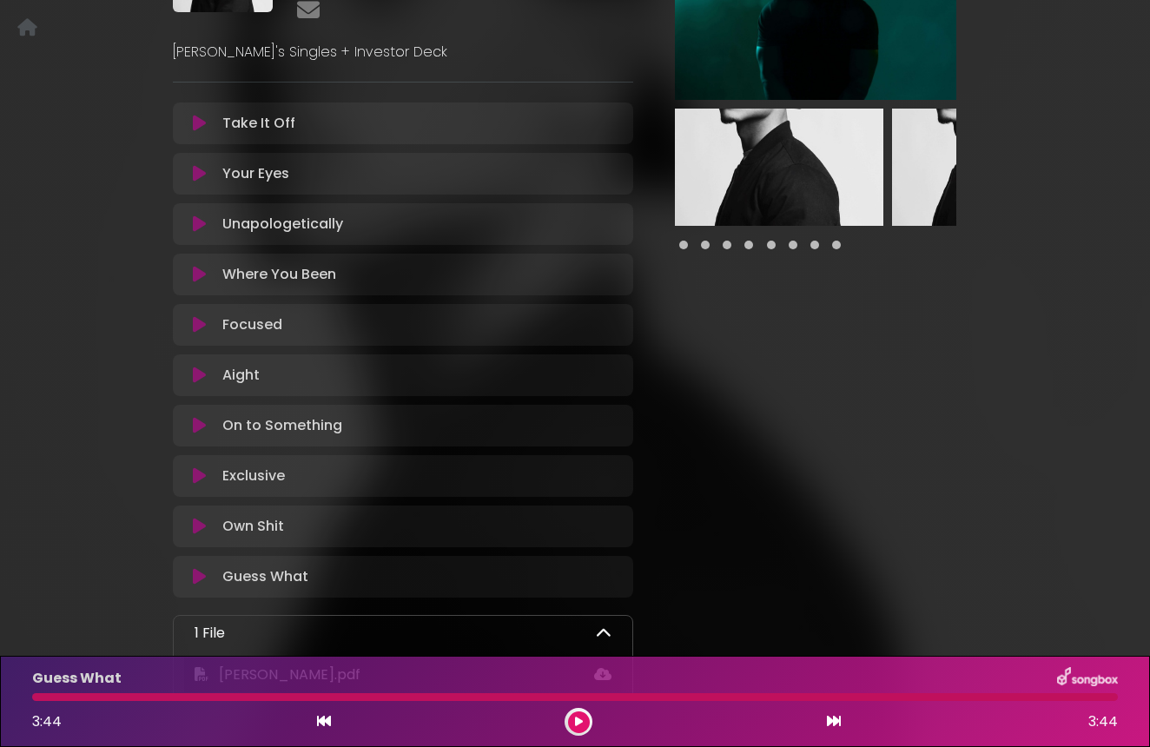
click at [201, 171] on icon at bounding box center [199, 173] width 13 height 17
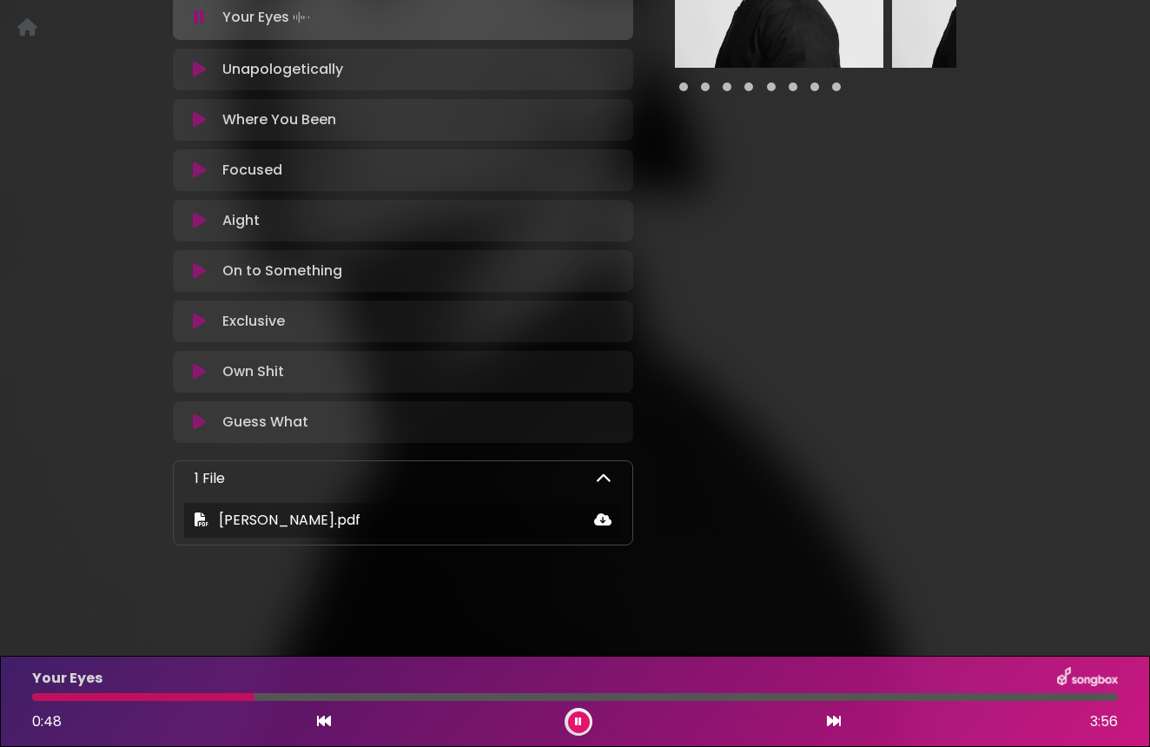
scroll to position [356, 0]
click at [597, 480] on icon at bounding box center [604, 480] width 16 height 16
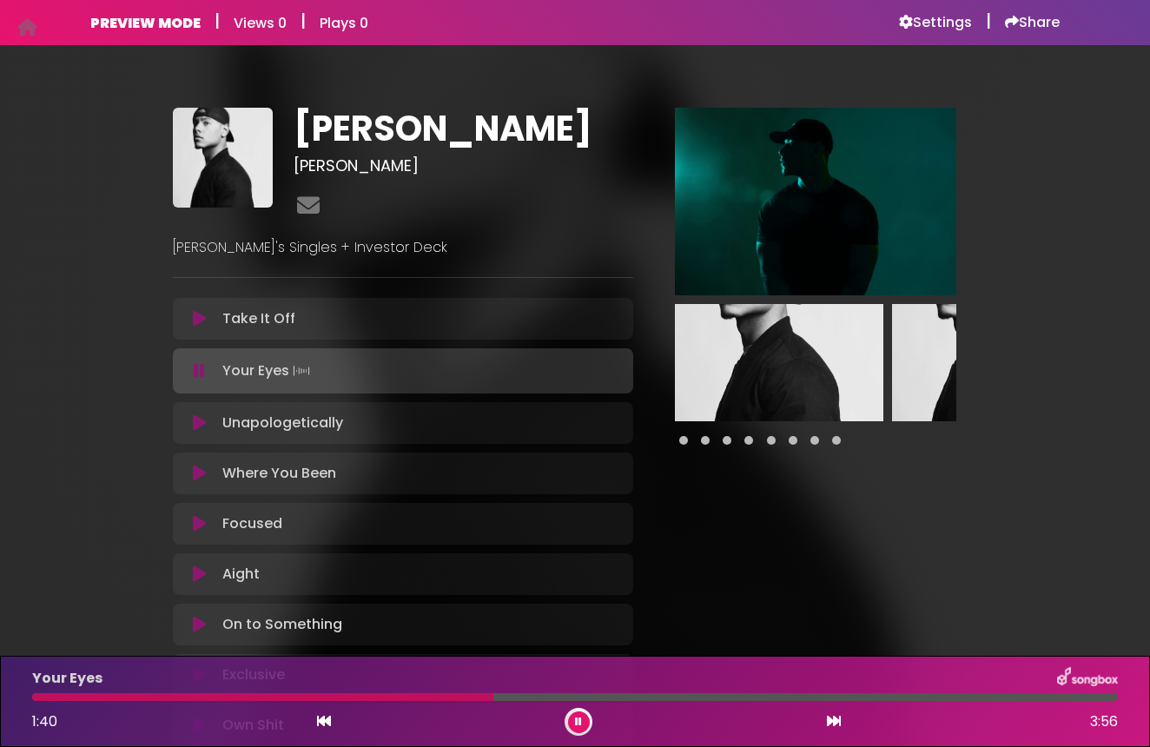
scroll to position [0, 0]
click at [199, 423] on icon at bounding box center [199, 422] width 13 height 17
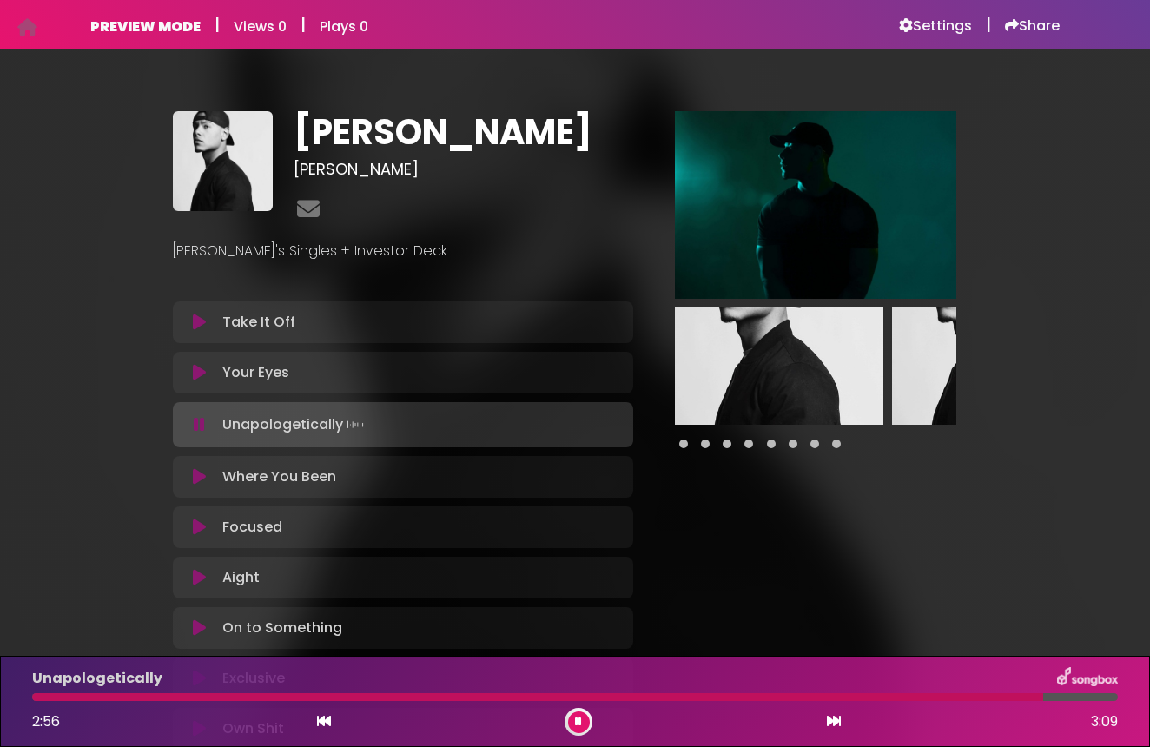
click at [191, 471] on button at bounding box center [199, 476] width 32 height 17
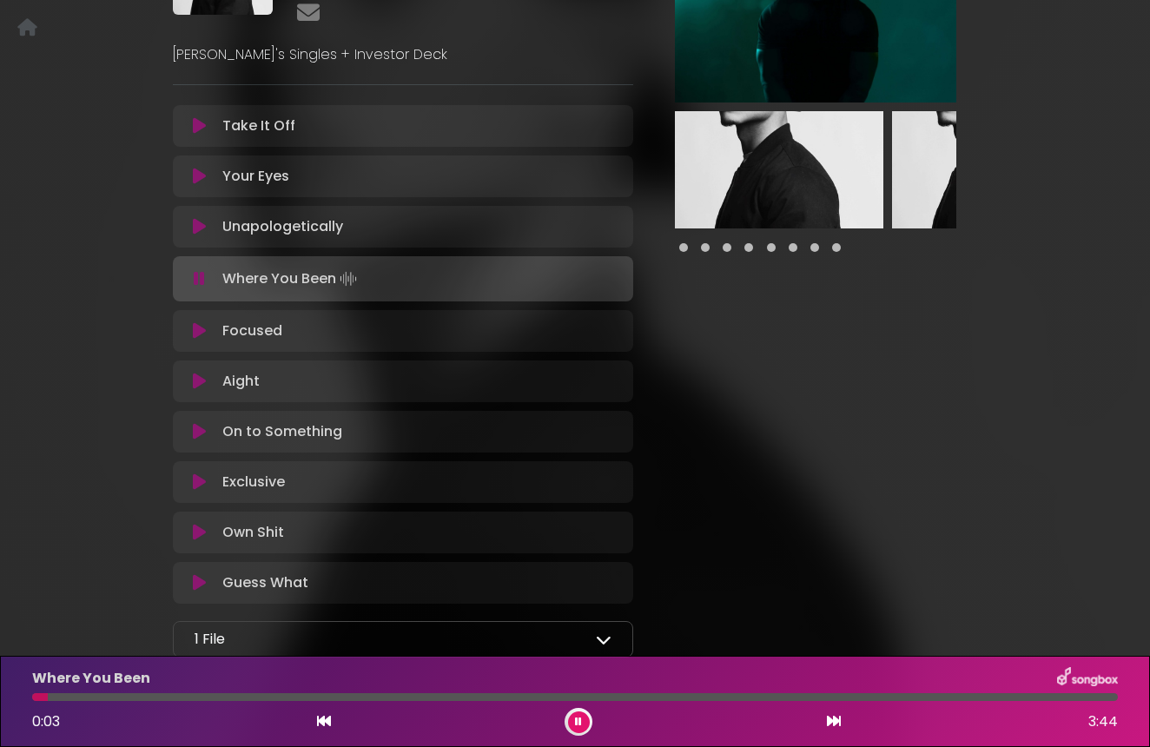
scroll to position [194, 0]
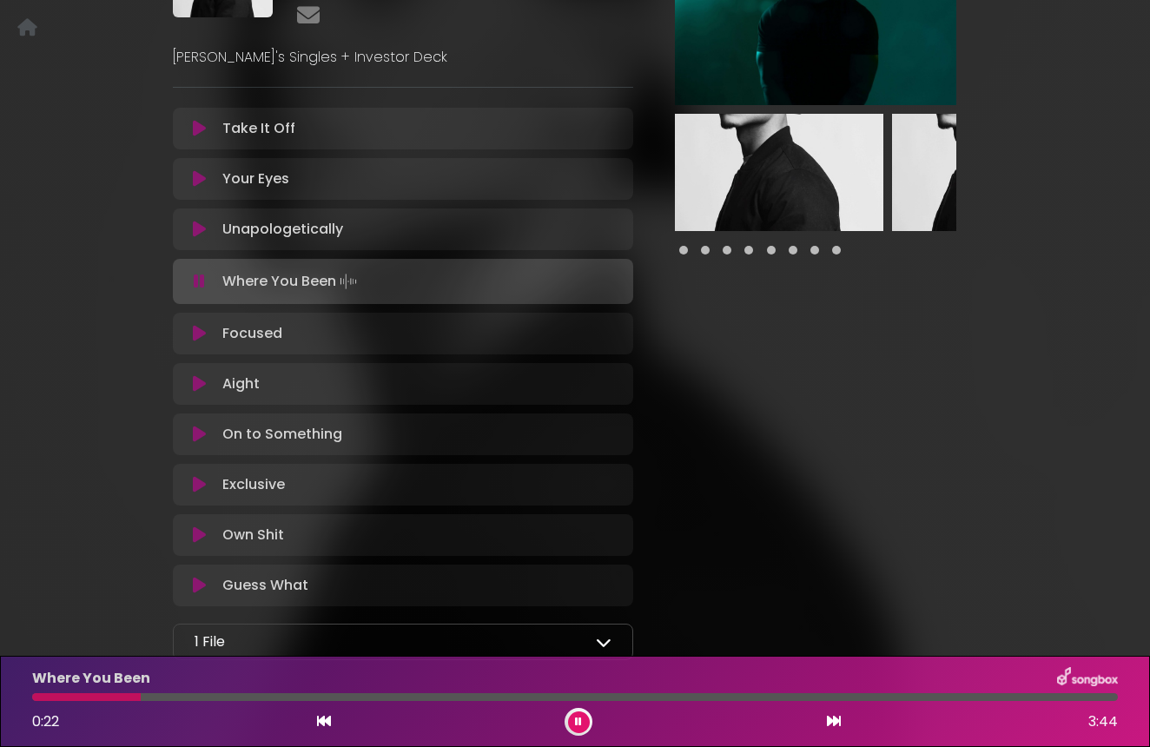
click at [191, 334] on button at bounding box center [199, 333] width 32 height 17
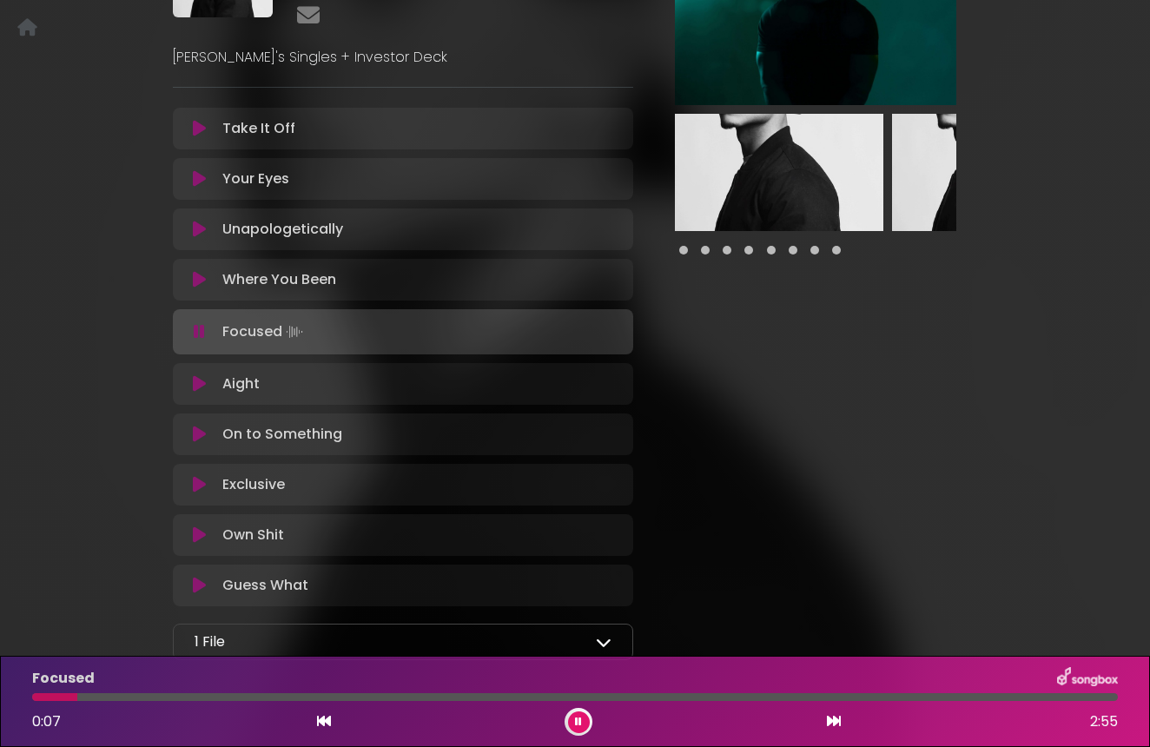
click at [194, 328] on icon at bounding box center [199, 331] width 11 height 17
